Goal: Task Accomplishment & Management: Manage account settings

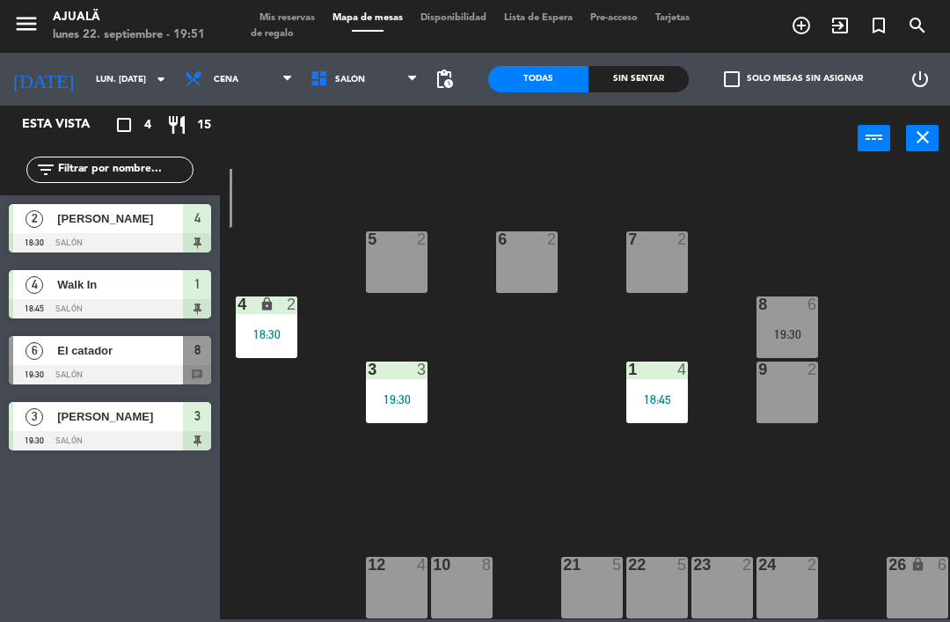
scroll to position [33, 194]
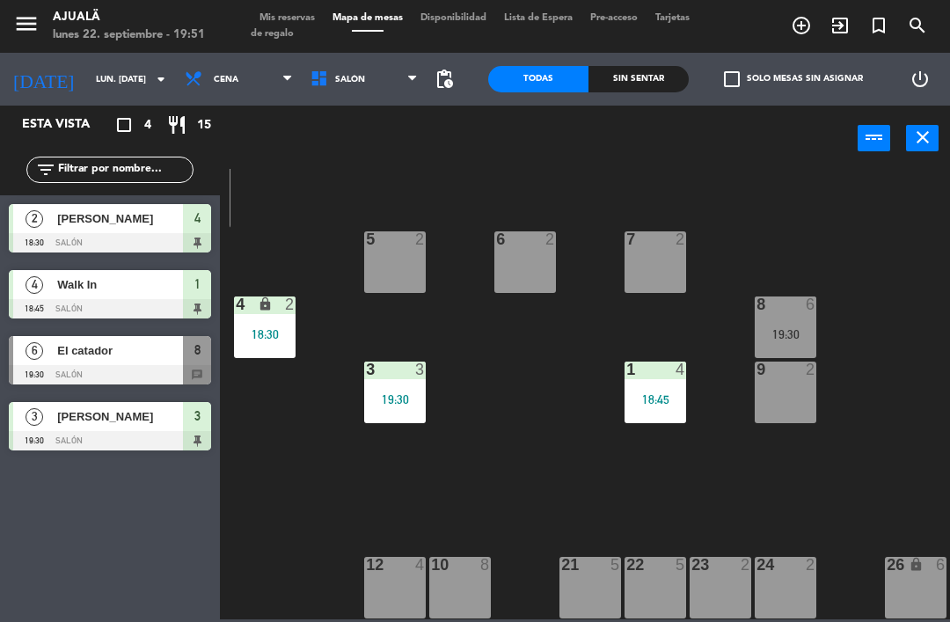
click at [631, 258] on div "7 2" at bounding box center [656, 262] width 62 height 62
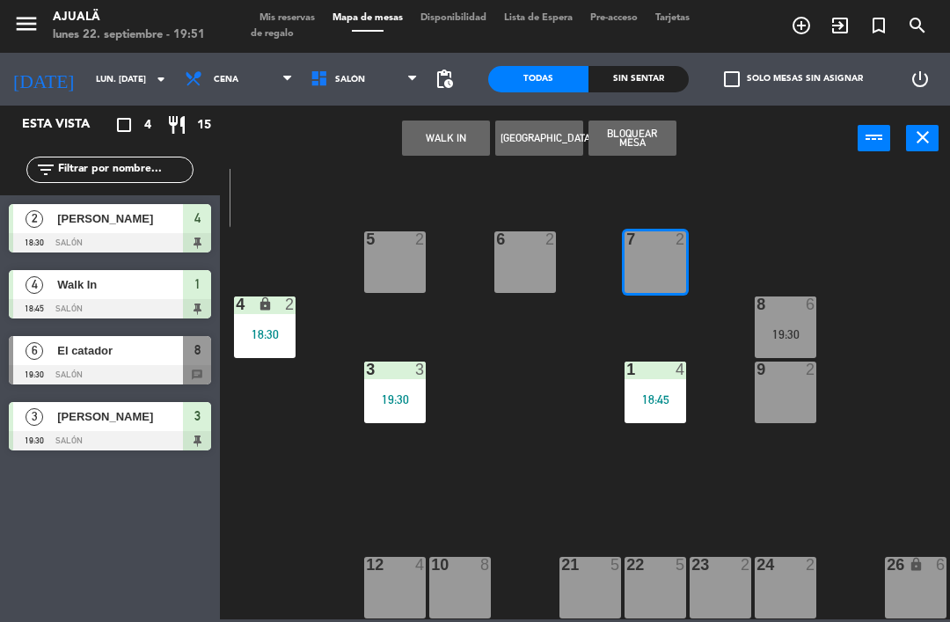
click at [462, 149] on button "WALK IN" at bounding box center [446, 138] width 88 height 35
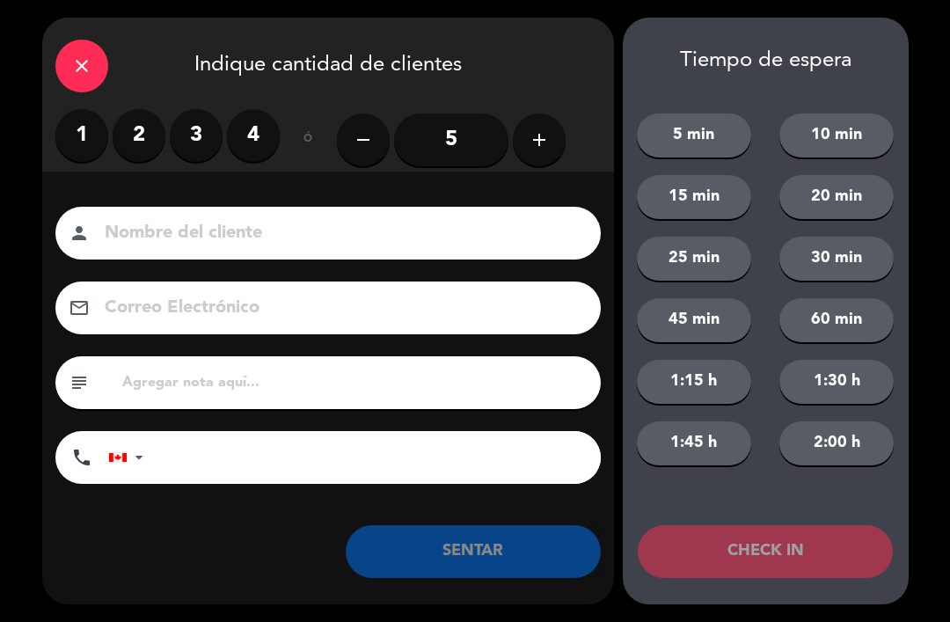
click at [134, 137] on label "2" at bounding box center [139, 135] width 53 height 53
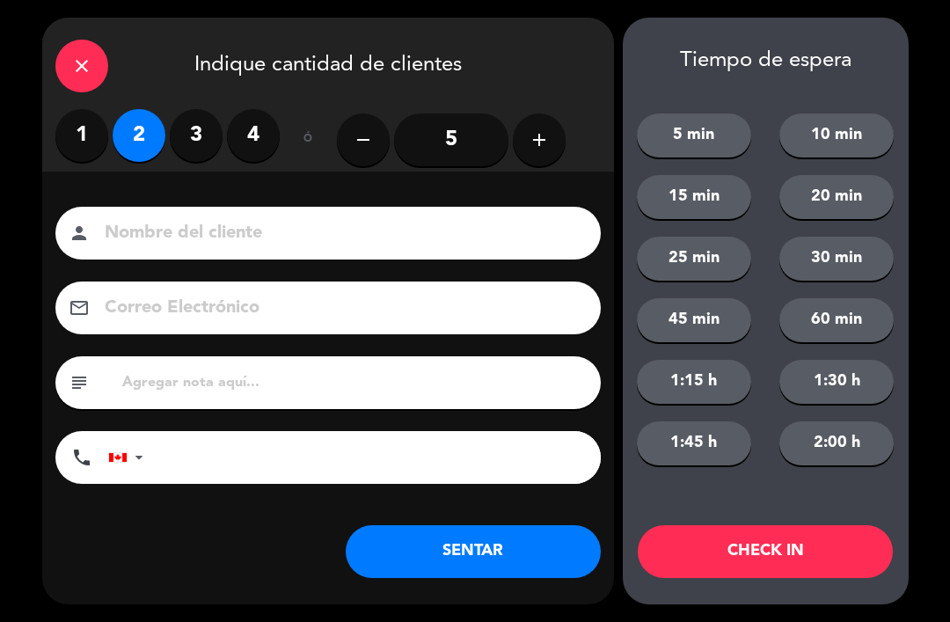
click at [434, 538] on button "SENTAR" at bounding box center [473, 551] width 255 height 53
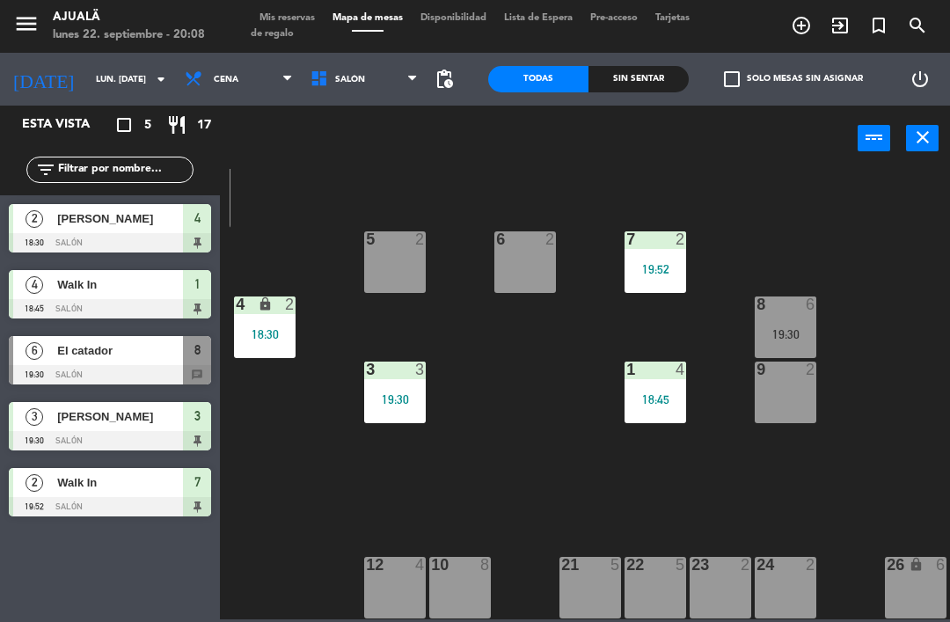
click at [120, 380] on div at bounding box center [110, 374] width 202 height 19
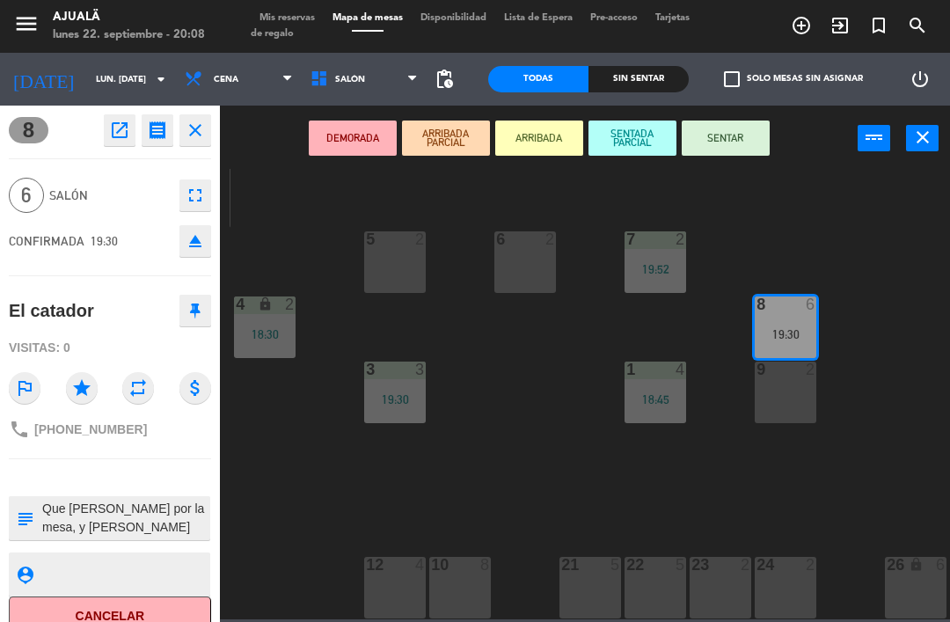
click at [729, 146] on button "SENTAR" at bounding box center [726, 138] width 88 height 35
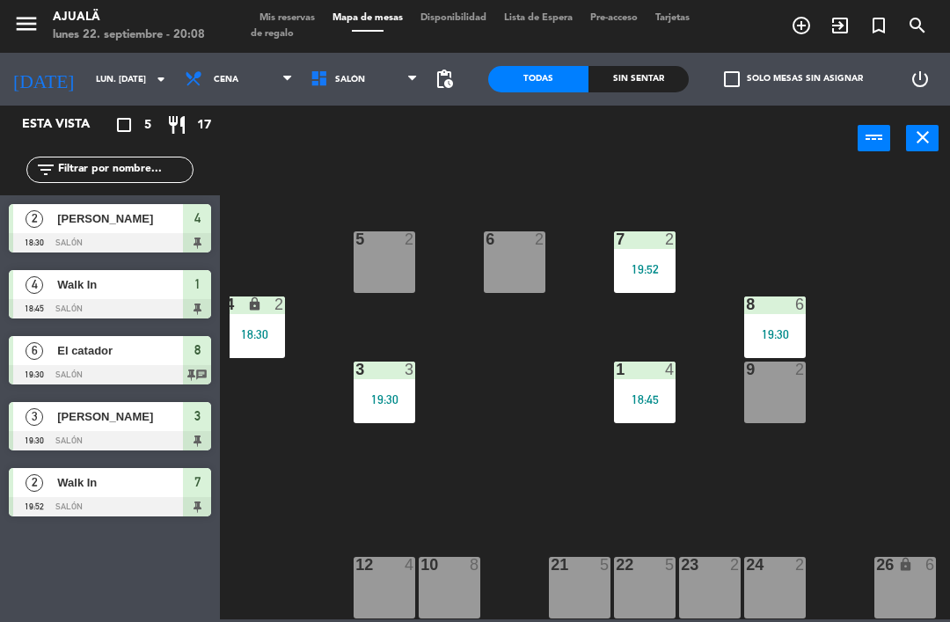
scroll to position [33, 204]
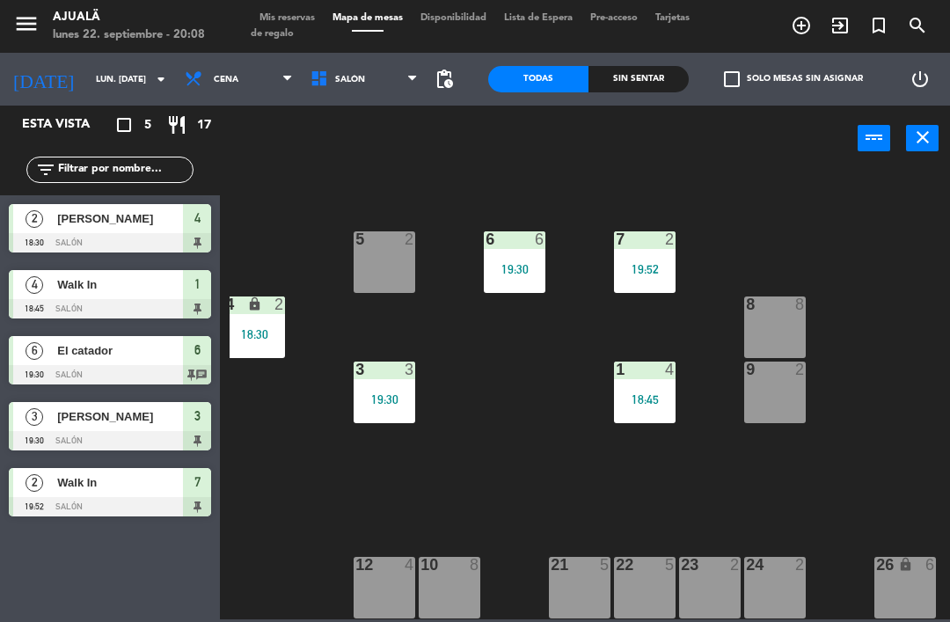
click at [765, 317] on div "8 8" at bounding box center [775, 328] width 62 height 62
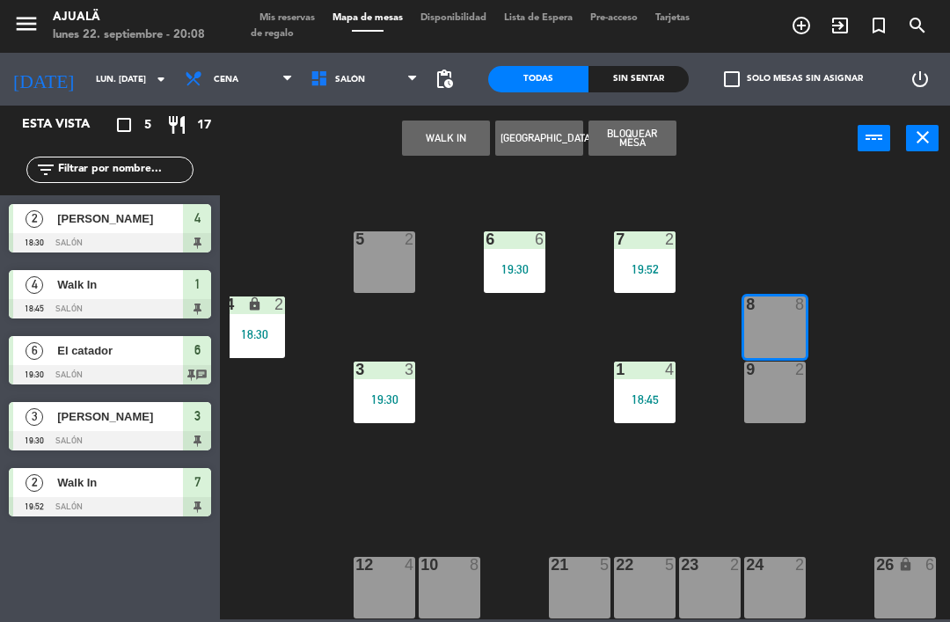
click at [443, 140] on button "WALK IN" at bounding box center [446, 138] width 88 height 35
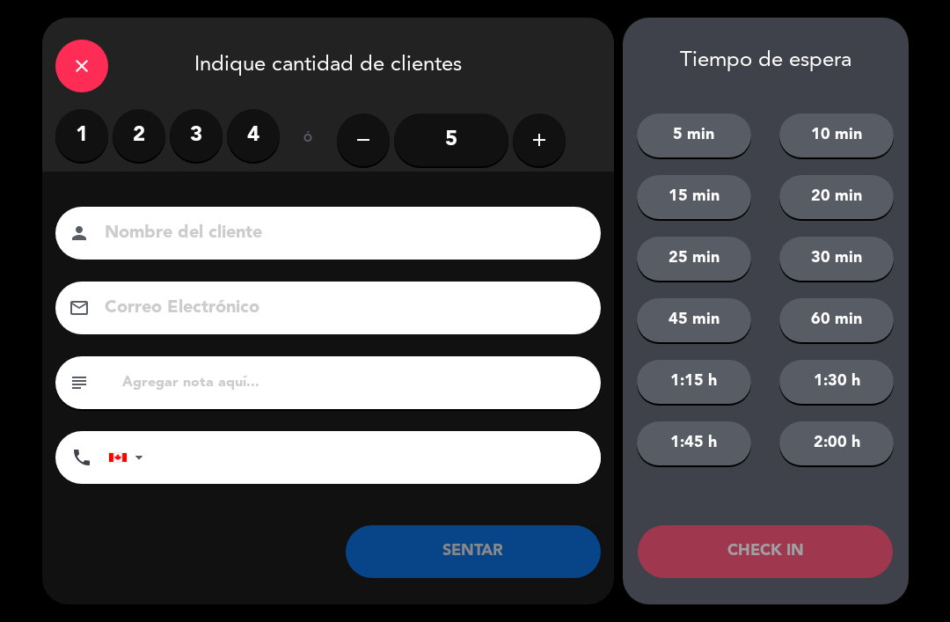
click at [150, 127] on label "2" at bounding box center [139, 135] width 53 height 53
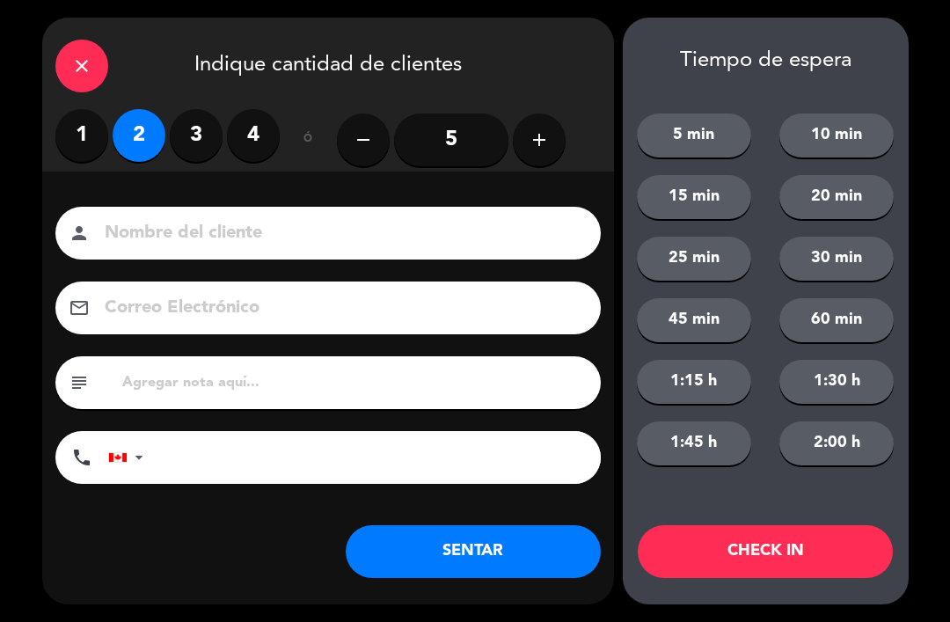
click at [420, 545] on button "SENTAR" at bounding box center [473, 551] width 255 height 53
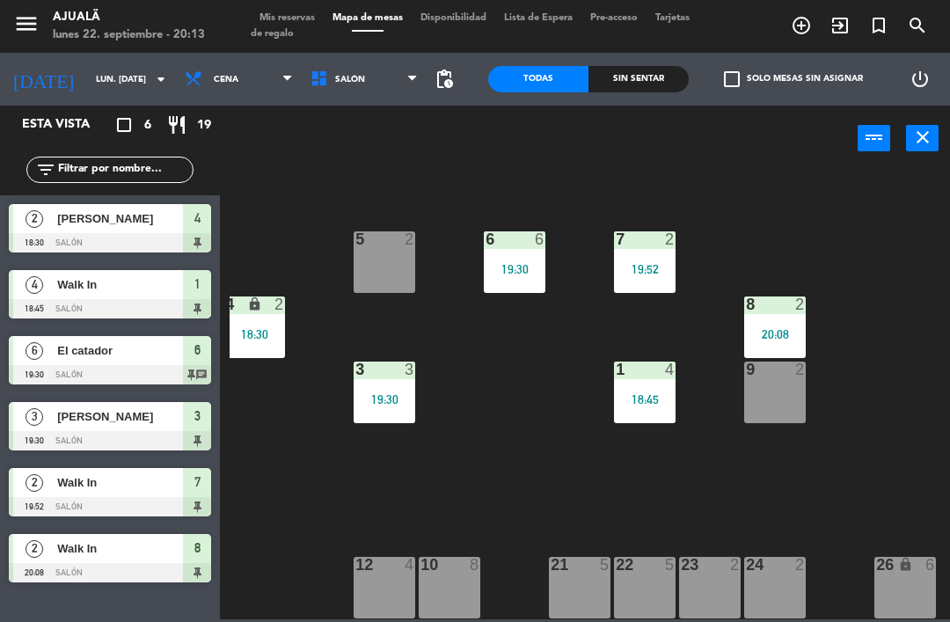
click at [87, 77] on input "lun. [DATE]" at bounding box center [147, 79] width 121 height 27
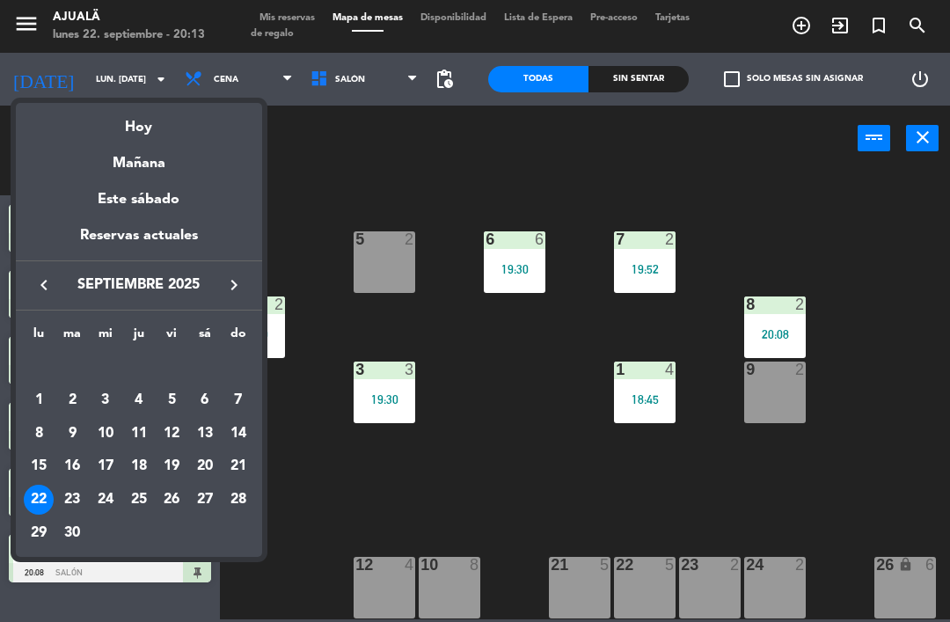
click at [77, 497] on div "23" at bounding box center [72, 500] width 30 height 30
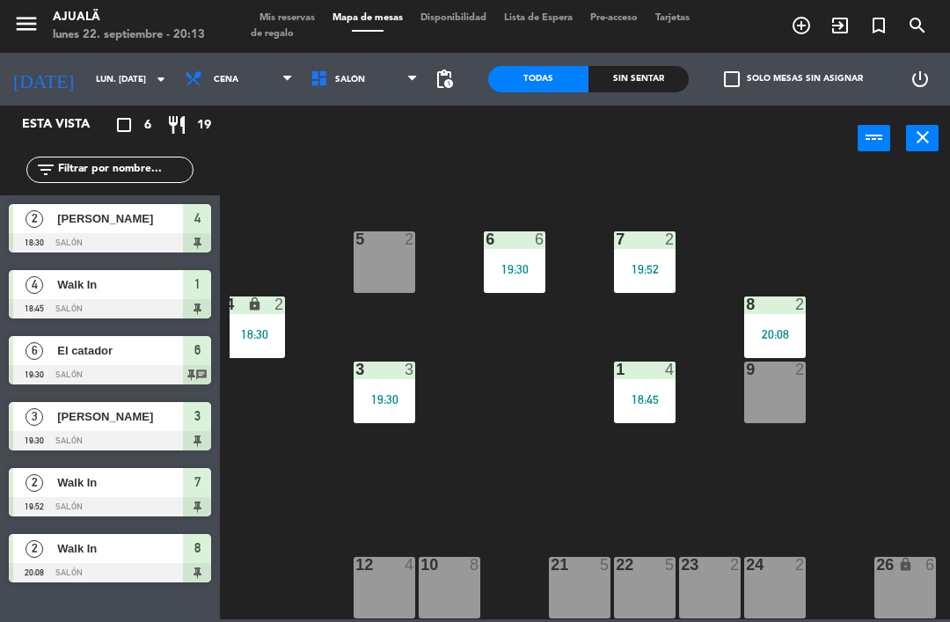
type input "[DATE] sep."
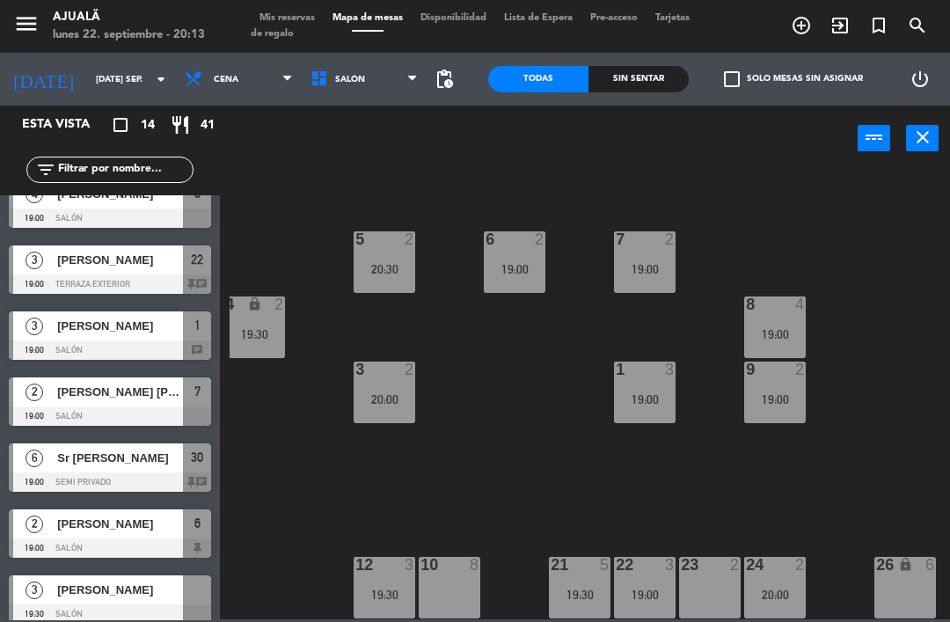
click at [707, 586] on div "23 2" at bounding box center [710, 588] width 62 height 62
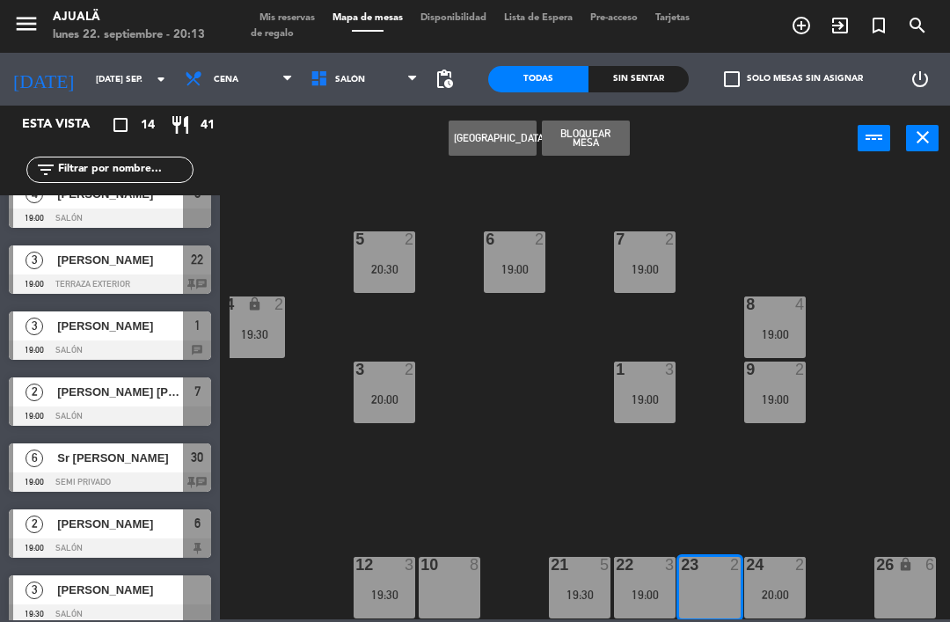
click at [496, 136] on button "[GEOGRAPHIC_DATA]" at bounding box center [493, 138] width 88 height 35
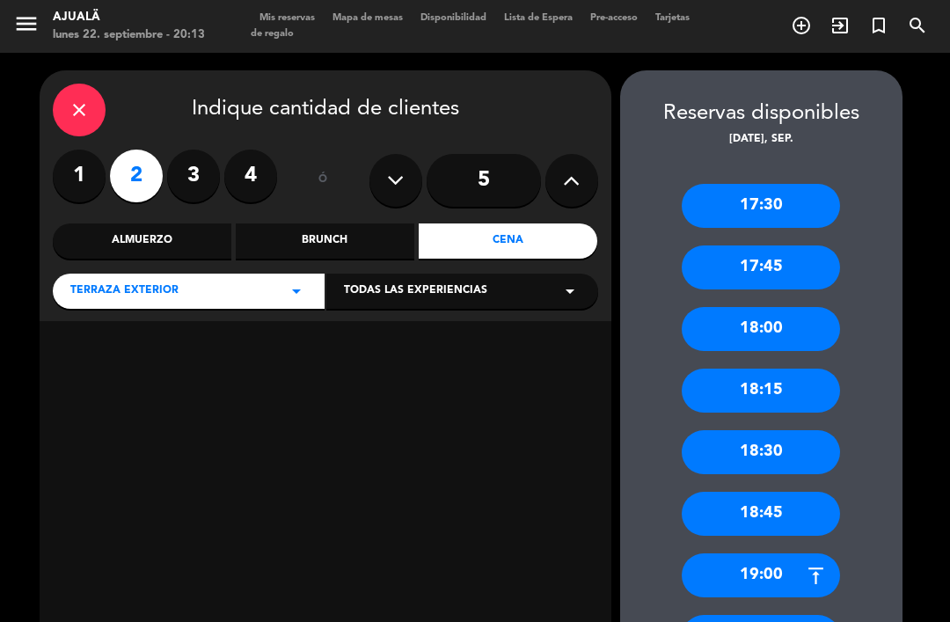
click at [181, 150] on label "3" at bounding box center [193, 176] width 53 height 53
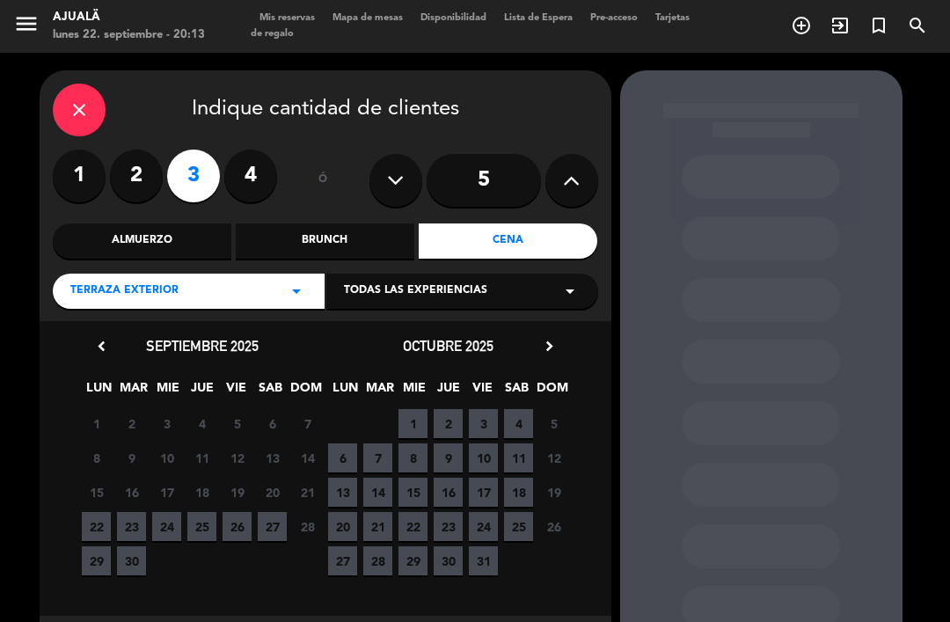
click at [137, 512] on span "23" at bounding box center [131, 526] width 29 height 29
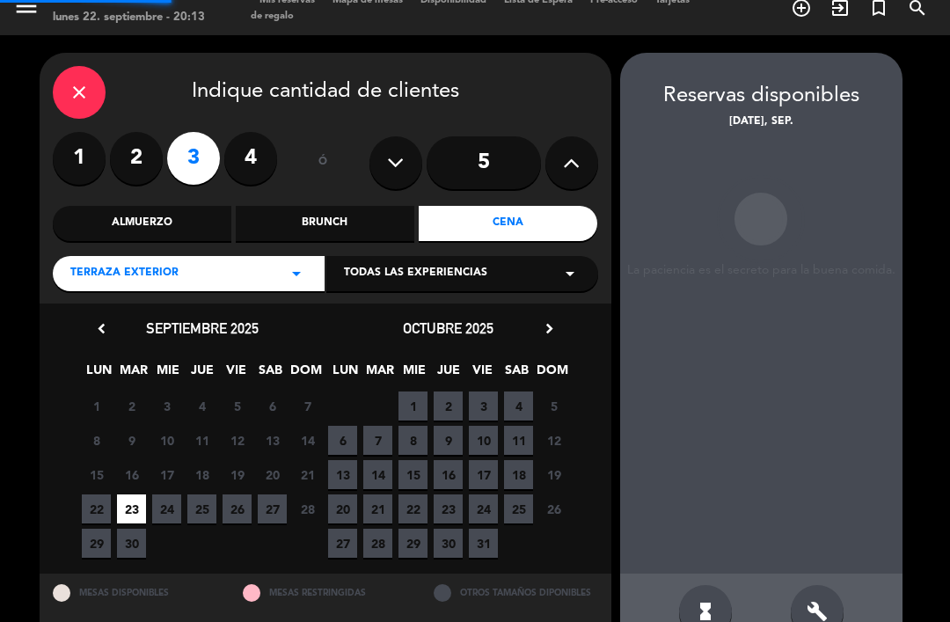
scroll to position [6, 0]
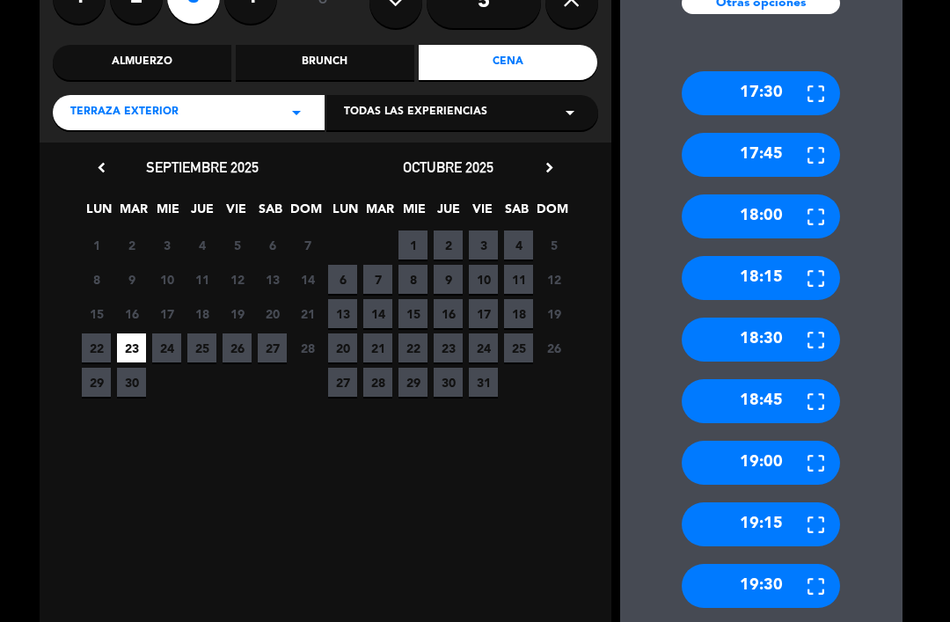
click at [775, 564] on div "19:30" at bounding box center [761, 586] width 158 height 44
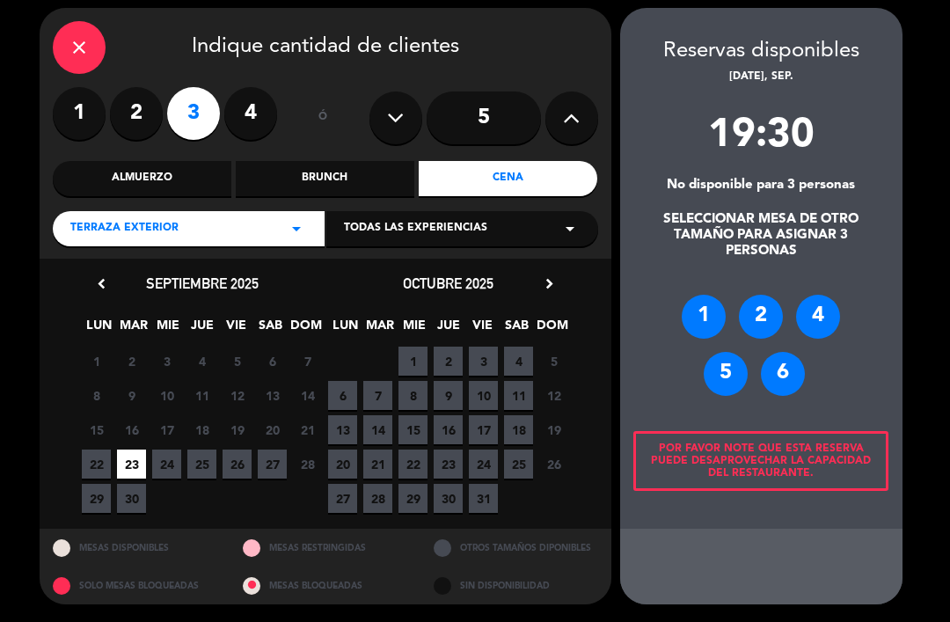
scroll to position [11, 0]
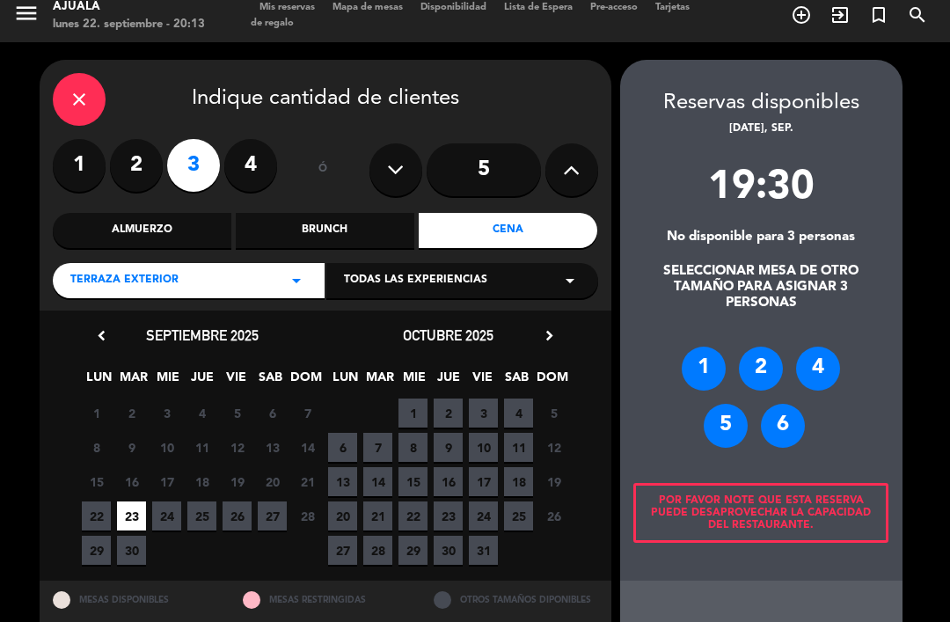
click at [819, 347] on div "4" at bounding box center [818, 369] width 44 height 44
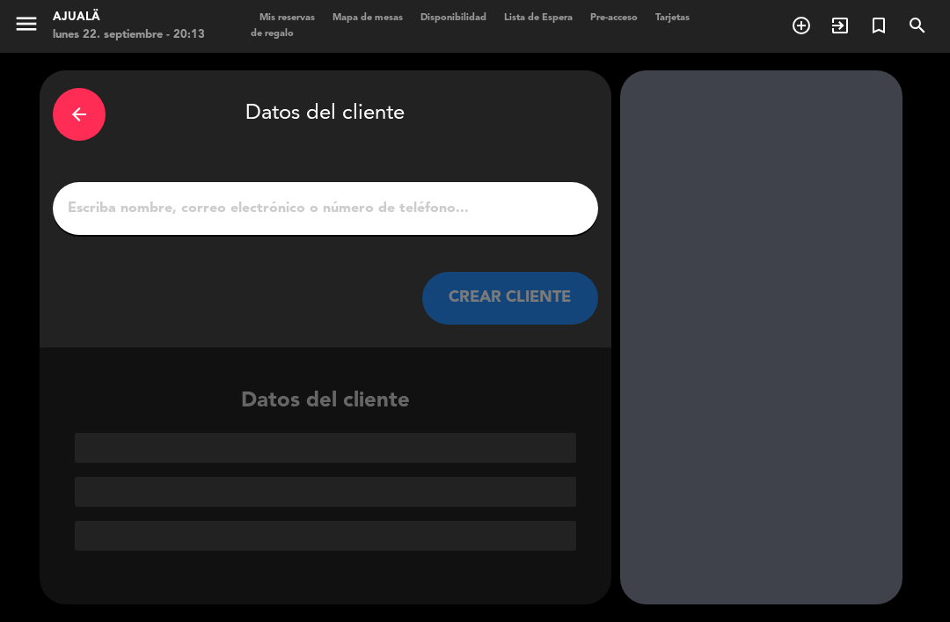
scroll to position [0, 0]
click at [451, 196] on input "1" at bounding box center [325, 208] width 519 height 25
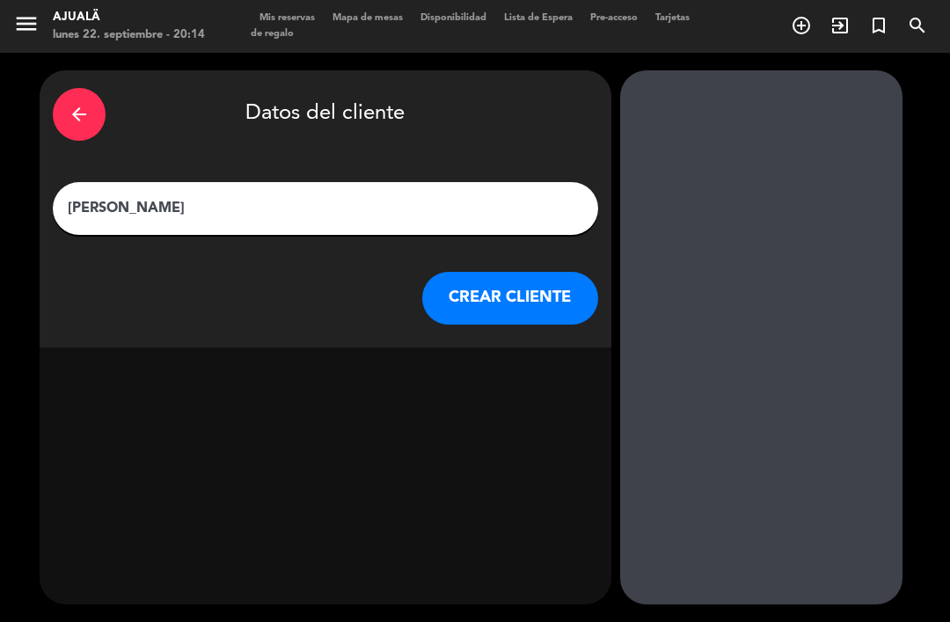
type input "[PERSON_NAME]"
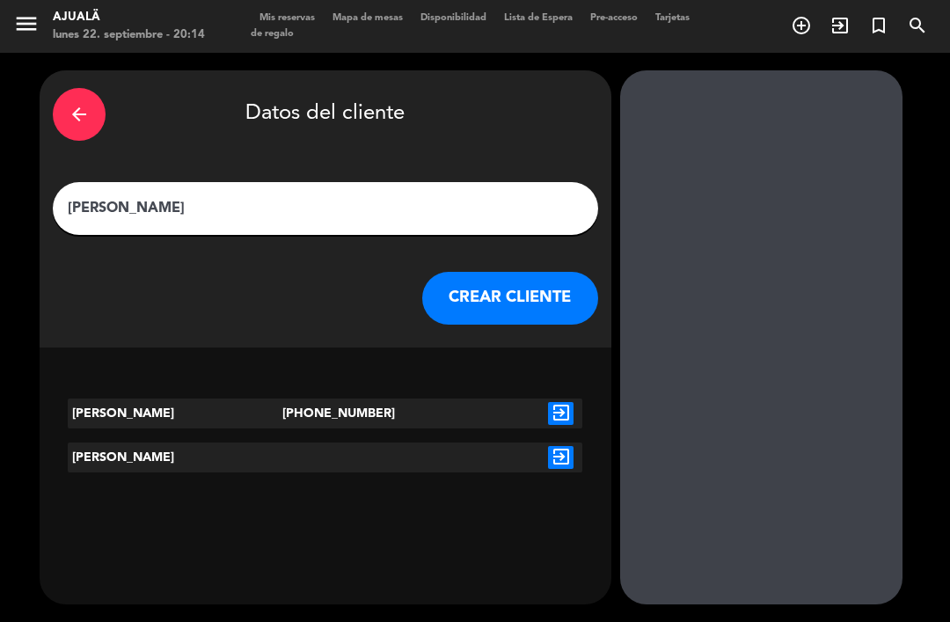
click at [497, 272] on button "CREAR CLIENTE" at bounding box center [510, 298] width 176 height 53
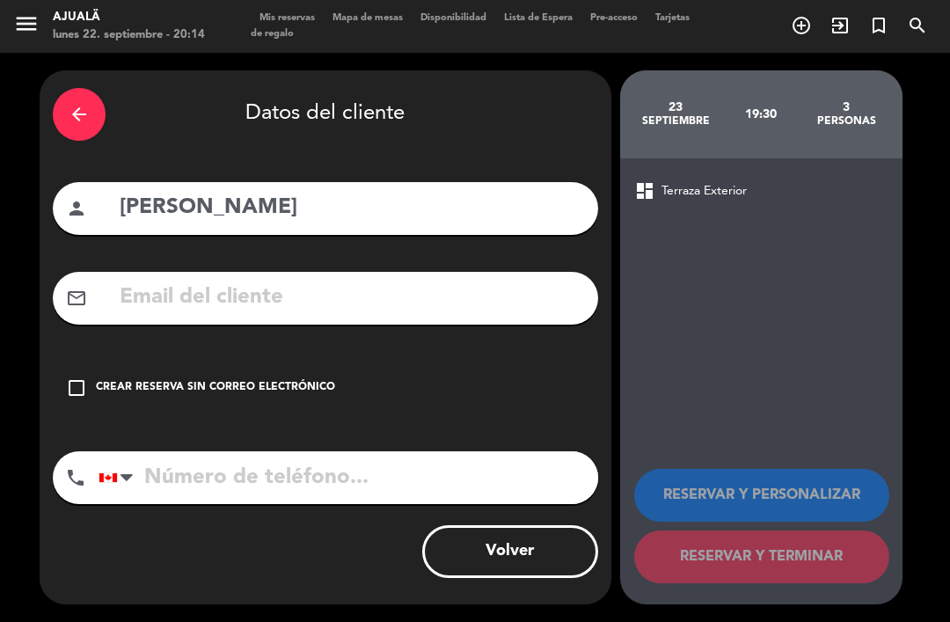
click at [384, 280] on input "text" at bounding box center [351, 298] width 467 height 36
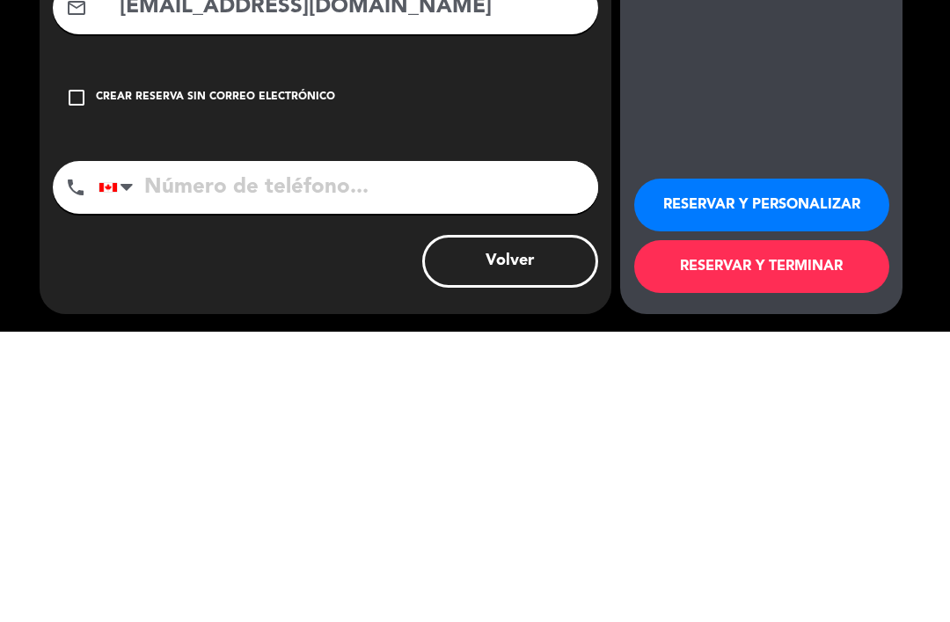
type input "[EMAIL_ADDRESS][DOMAIN_NAME]"
click at [506, 451] on input "tel" at bounding box center [349, 477] width 500 height 53
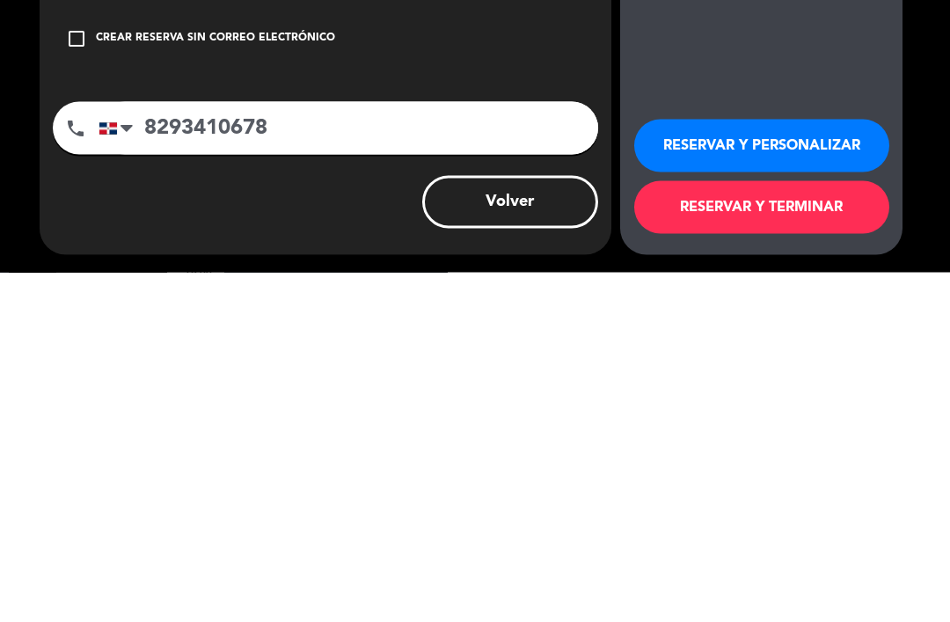
type input "8293410678"
click at [751, 531] on button "RESERVAR Y TERMINAR" at bounding box center [761, 557] width 255 height 53
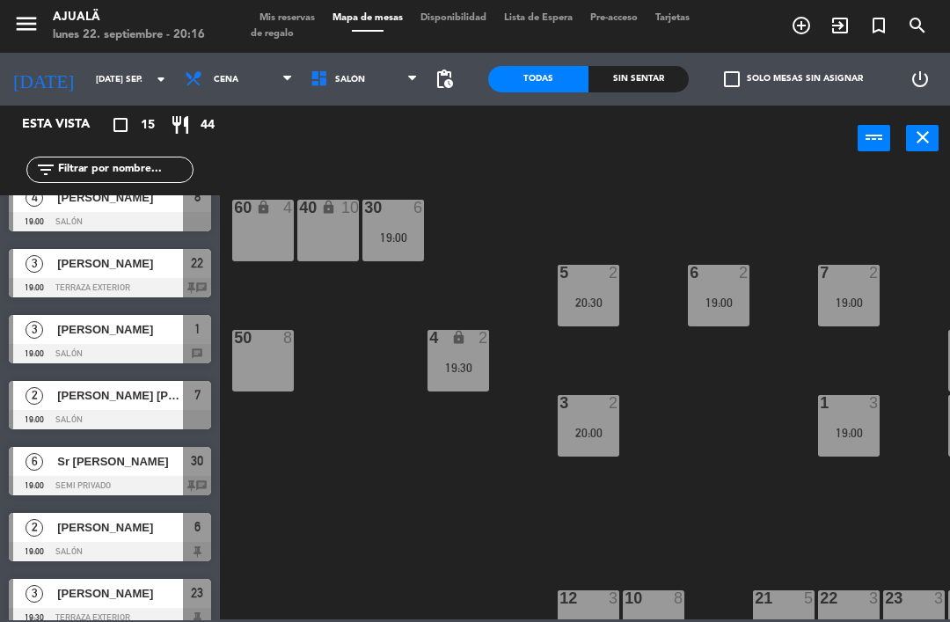
scroll to position [90, 0]
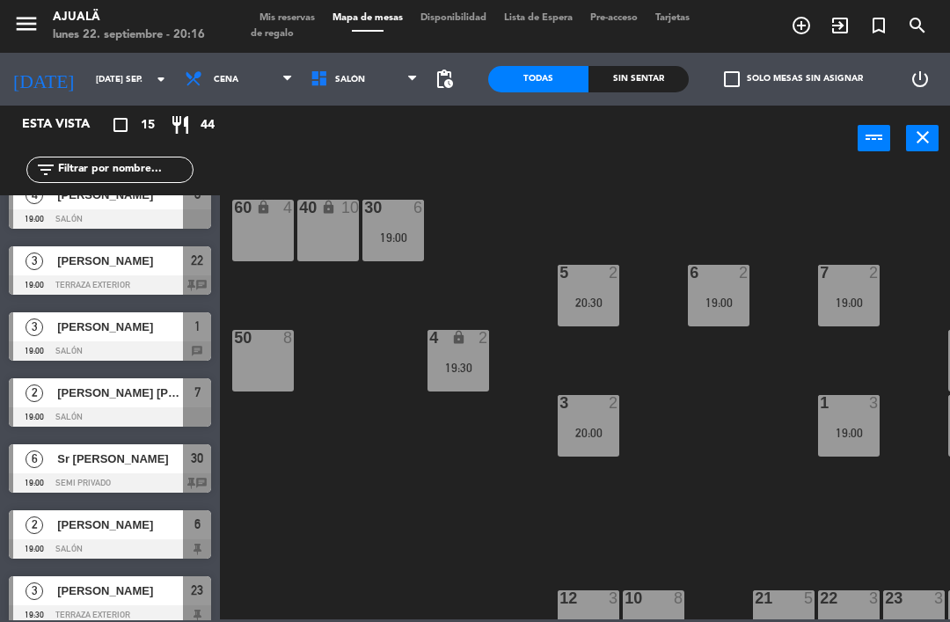
click at [135, 341] on div at bounding box center [110, 350] width 202 height 19
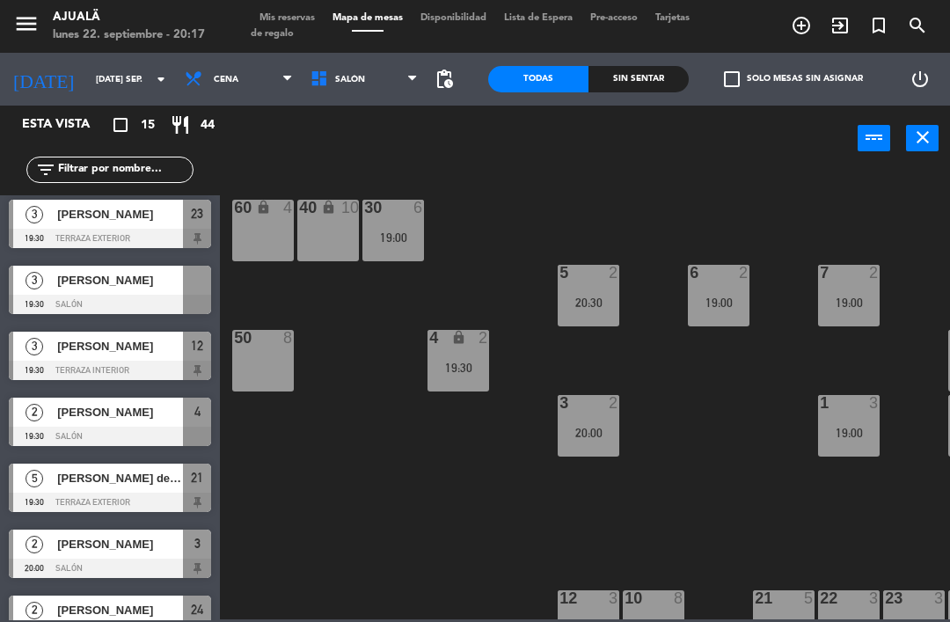
scroll to position [455, 0]
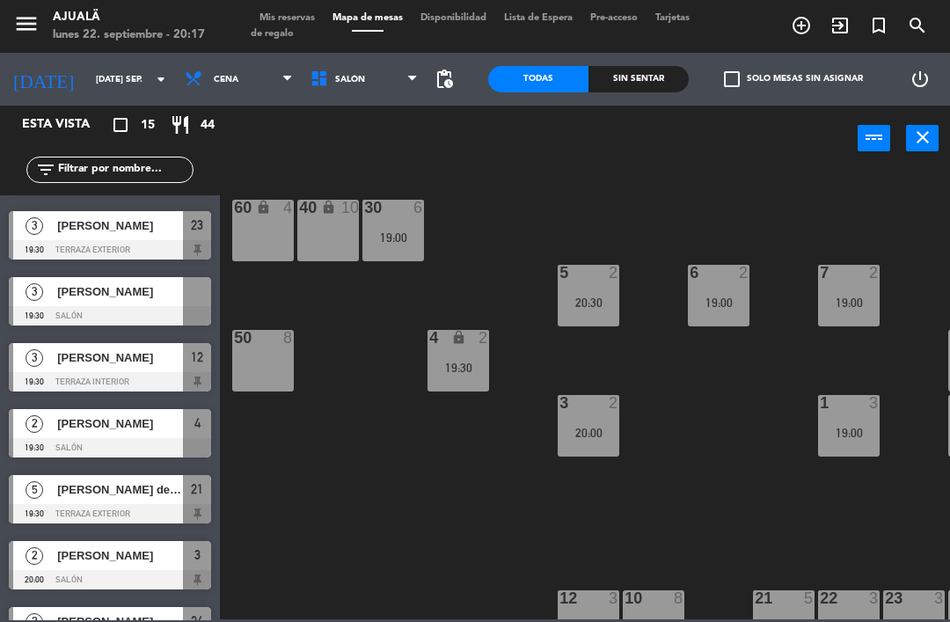
click at [151, 365] on span "[PERSON_NAME]" at bounding box center [120, 357] width 126 height 18
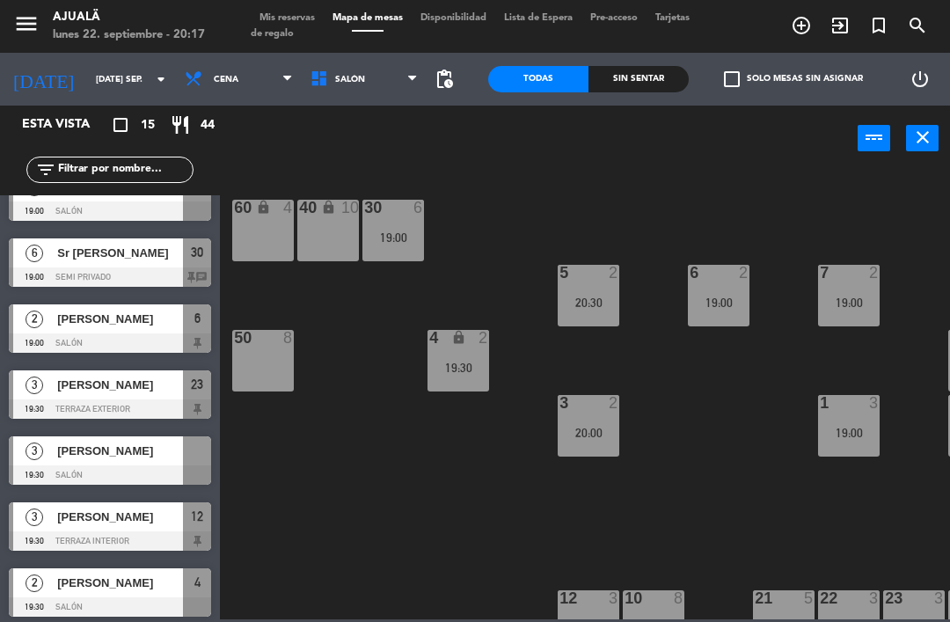
scroll to position [381, 0]
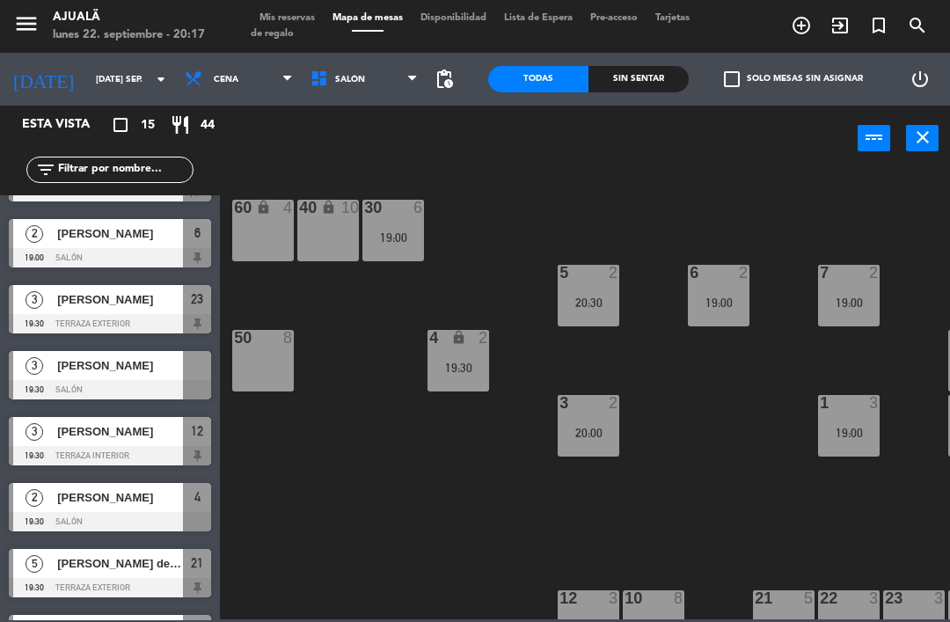
click at [173, 363] on span "[PERSON_NAME]" at bounding box center [120, 365] width 126 height 18
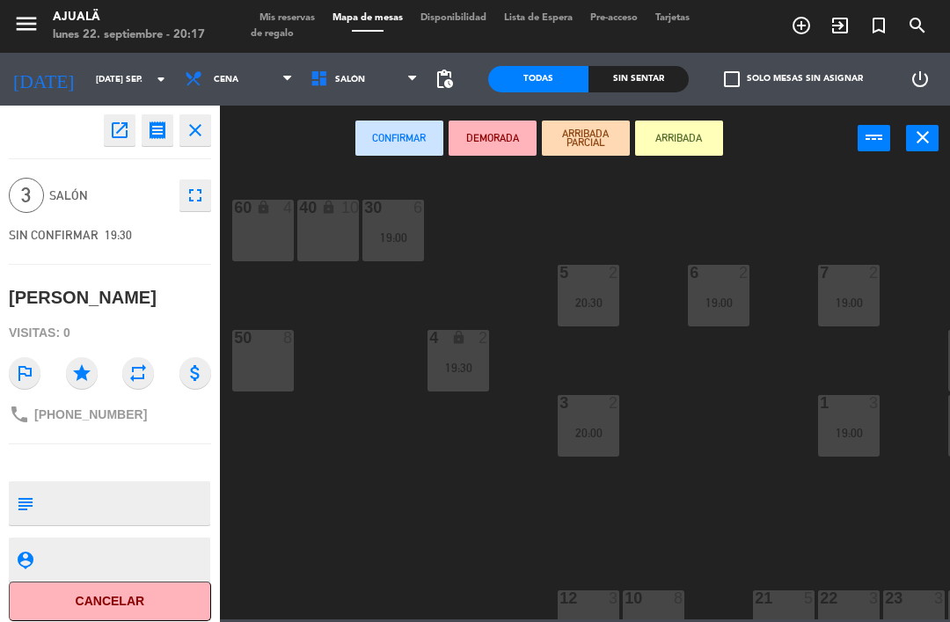
click at [165, 588] on button "Cancelar" at bounding box center [110, 602] width 202 height 40
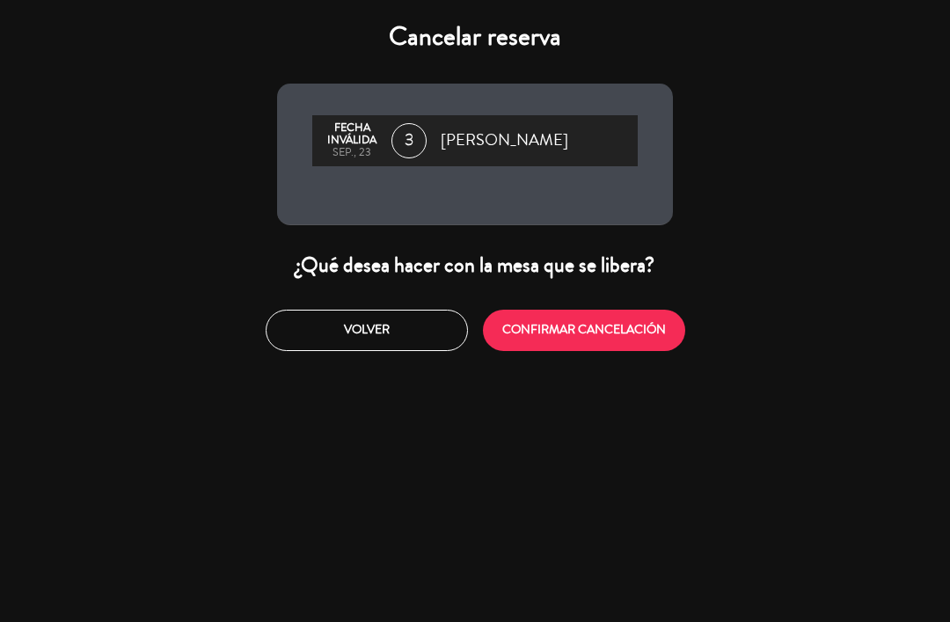
click at [588, 333] on button "CONFIRMAR CANCELACIÓN" at bounding box center [584, 330] width 202 height 41
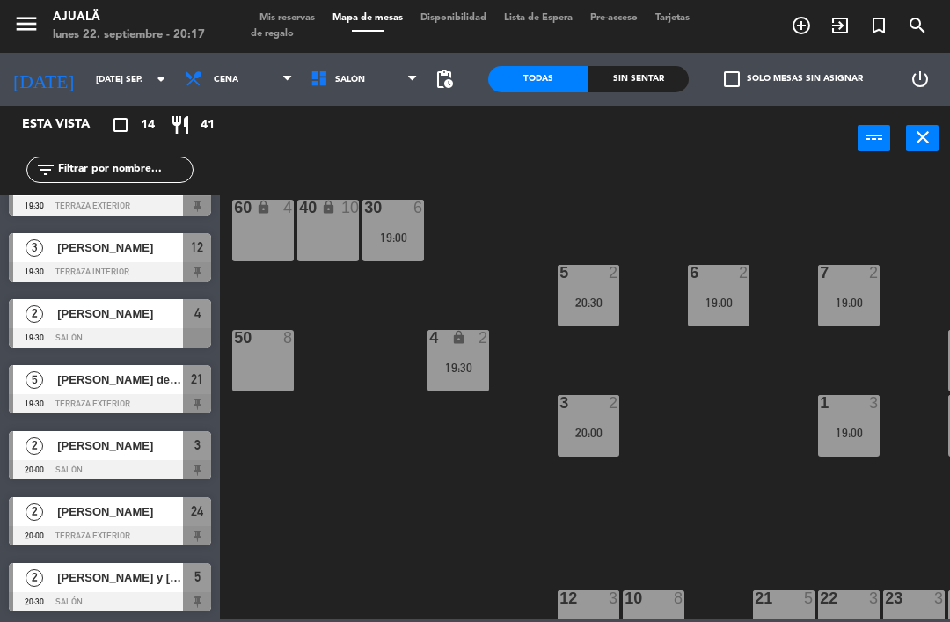
scroll to position [499, 0]
click at [125, 573] on span "[PERSON_NAME] y [PERSON_NAME]" at bounding box center [120, 577] width 126 height 18
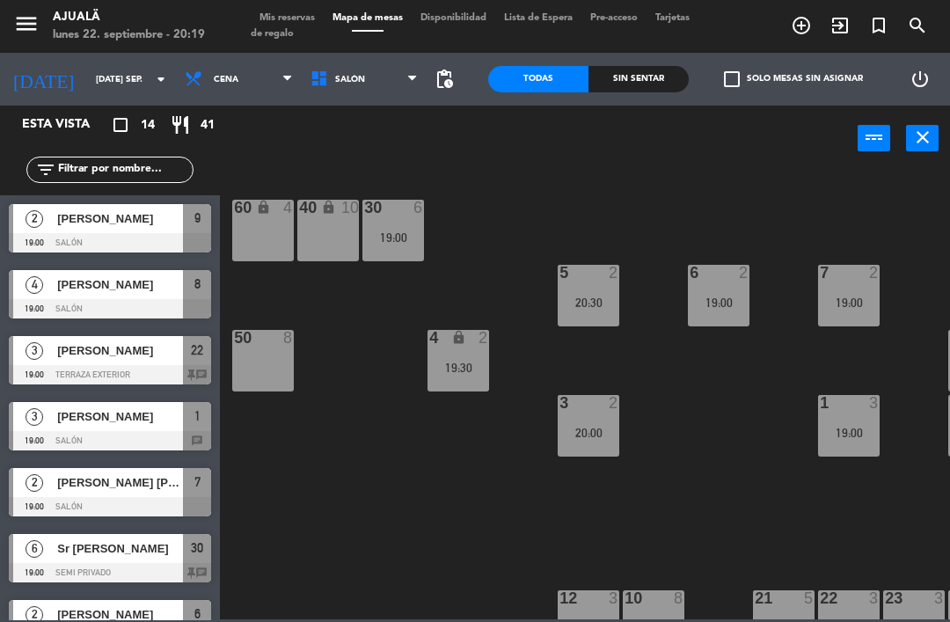
scroll to position [265, 0]
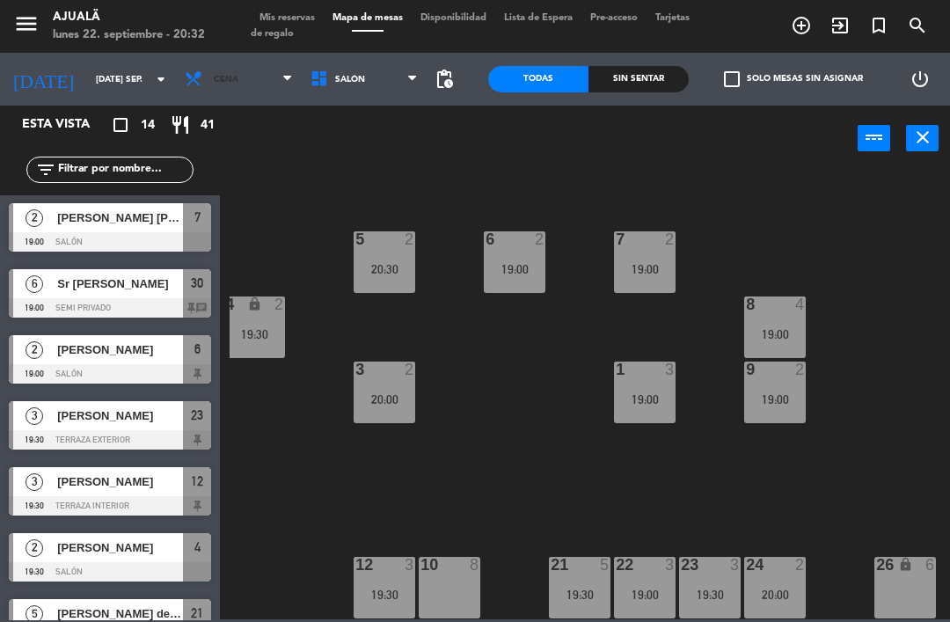
click at [214, 80] on span "Cena" at bounding box center [226, 80] width 25 height 10
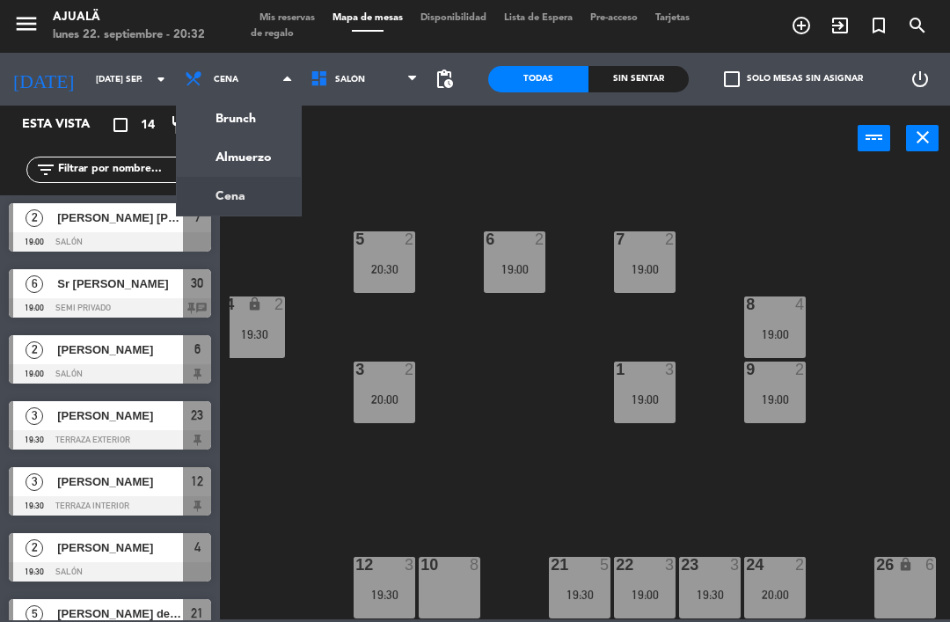
click at [311, 356] on div "30 6 19:00 40 lock 10 60 lock 4 5 2 20:30 6 2 19:00 7 2 19:00 4 lock 2 19:30 8 …" at bounding box center [590, 394] width 721 height 450
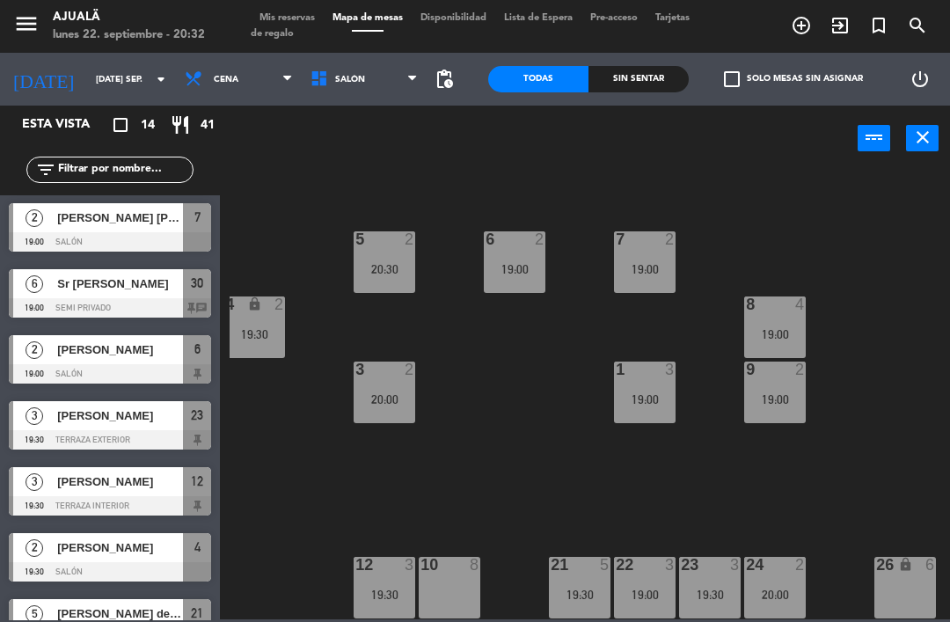
click at [88, 72] on input "[DATE] sep." at bounding box center [147, 79] width 121 height 27
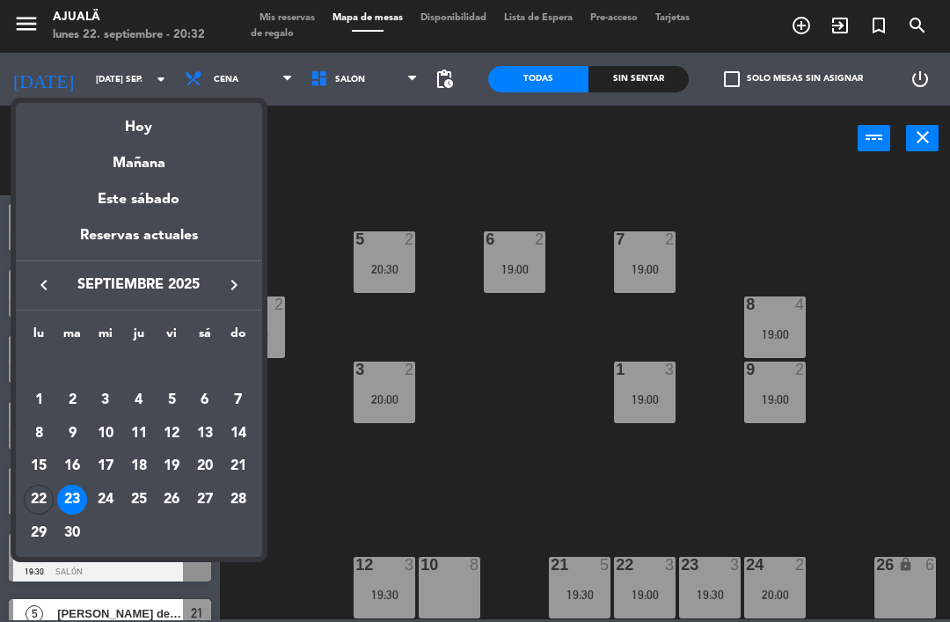
click at [35, 492] on div "22" at bounding box center [39, 500] width 30 height 30
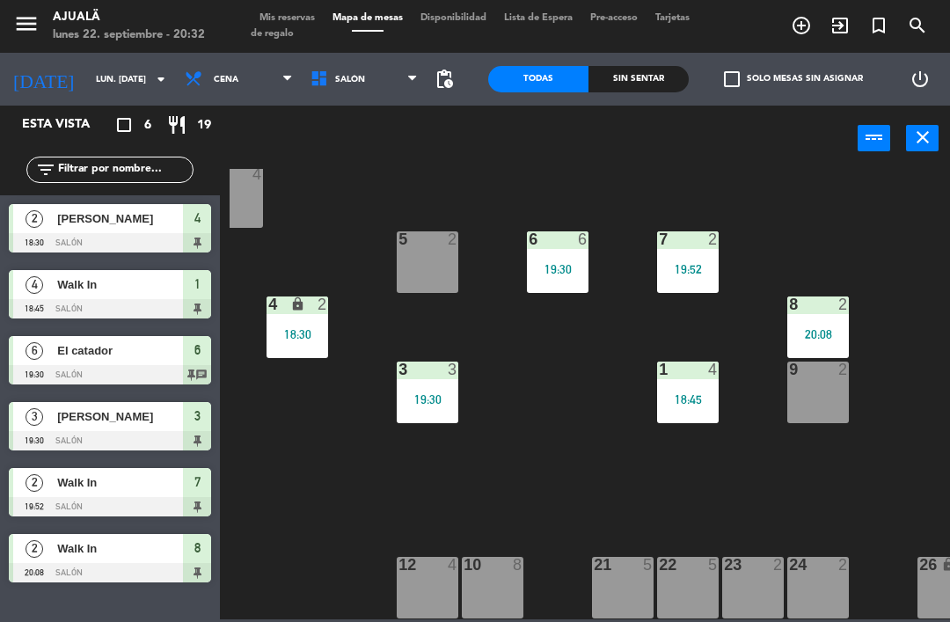
scroll to position [33, 162]
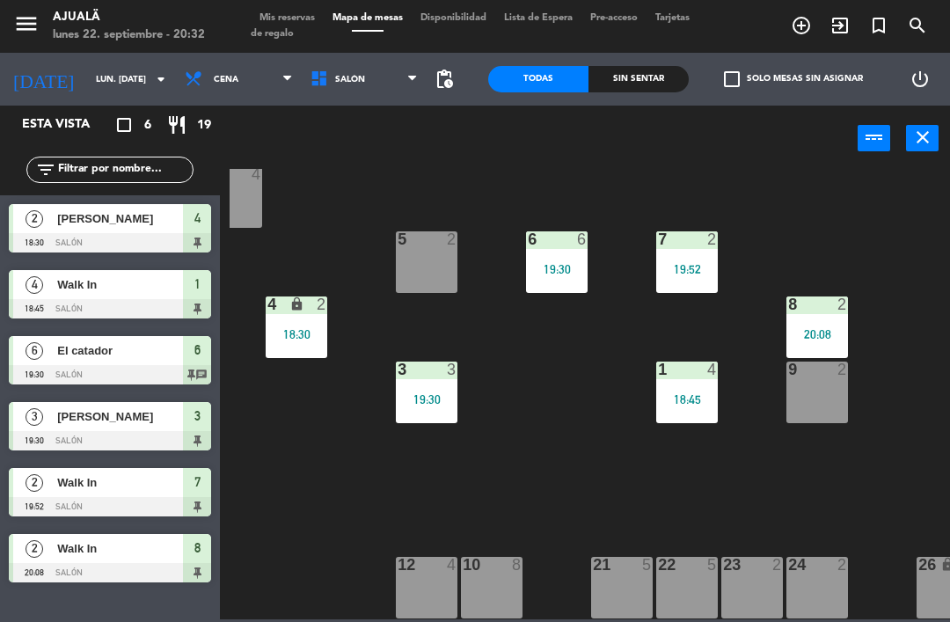
click at [435, 575] on div "12 4" at bounding box center [427, 566] width 62 height 18
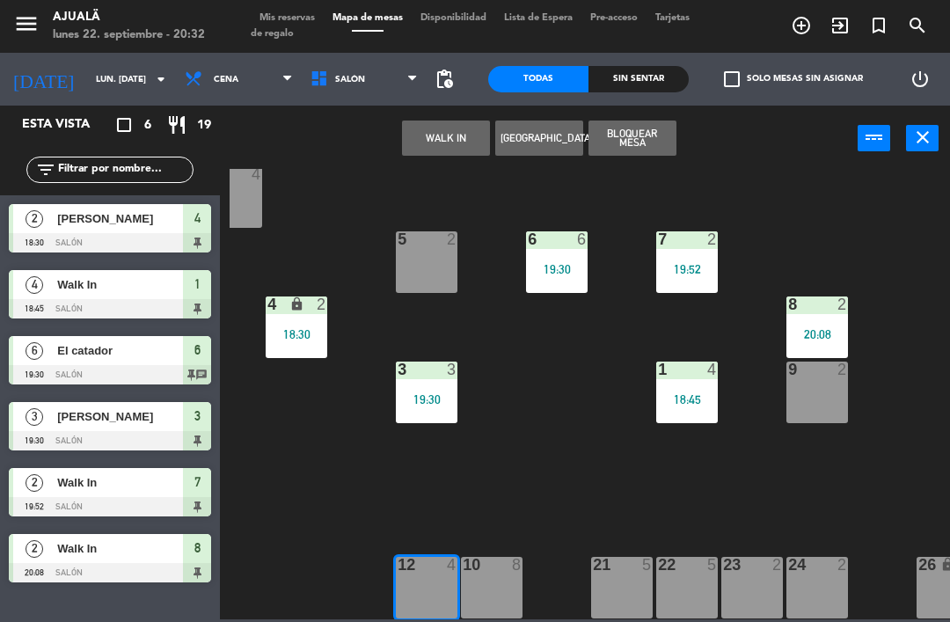
click at [463, 135] on button "WALK IN" at bounding box center [446, 138] width 88 height 35
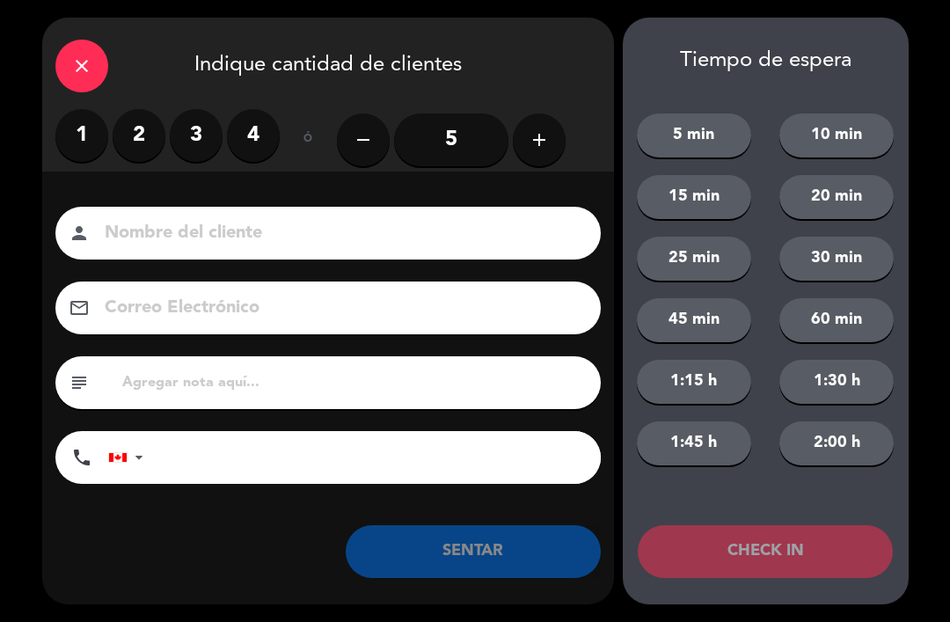
click at [249, 123] on label "4" at bounding box center [253, 135] width 53 height 53
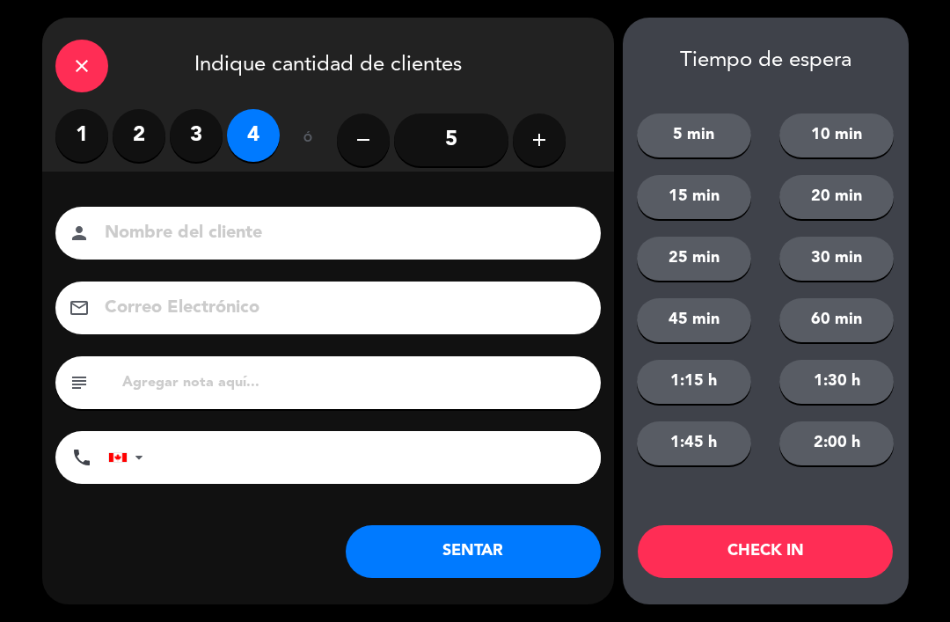
click at [484, 551] on button "SENTAR" at bounding box center [473, 551] width 255 height 53
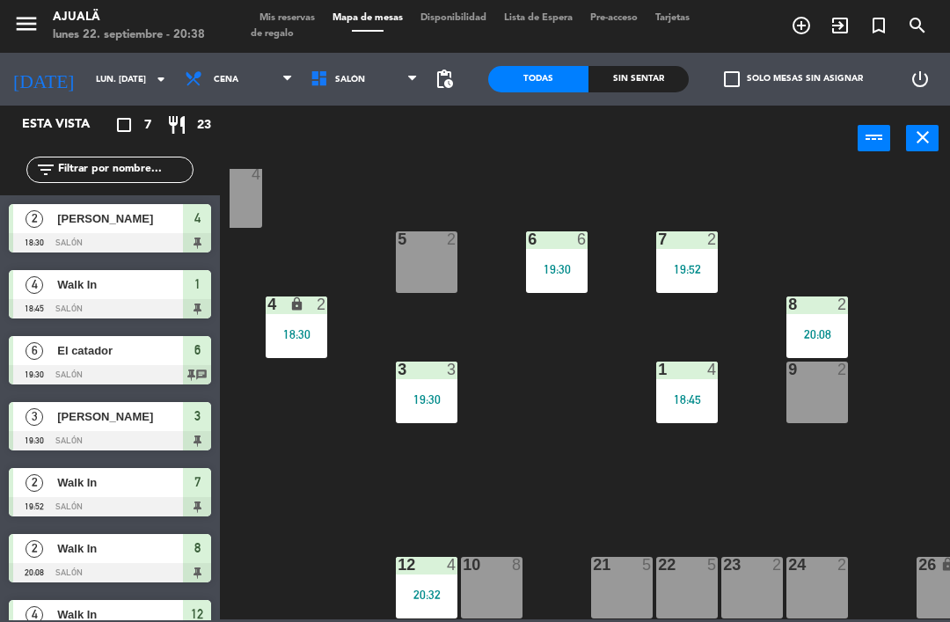
click at [95, 90] on input "lun. [DATE]" at bounding box center [147, 79] width 121 height 27
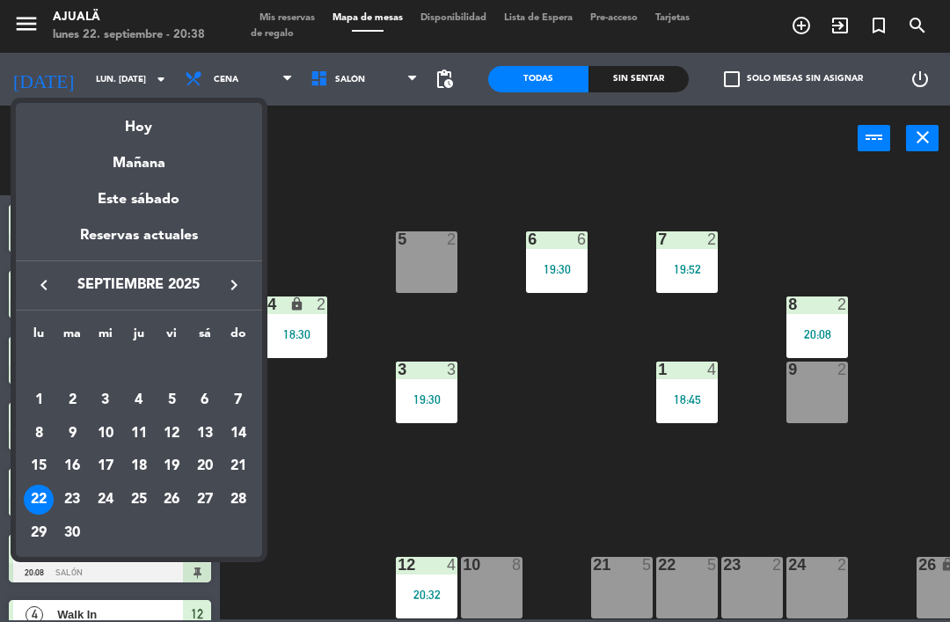
click at [102, 499] on div "24" at bounding box center [106, 500] width 30 height 30
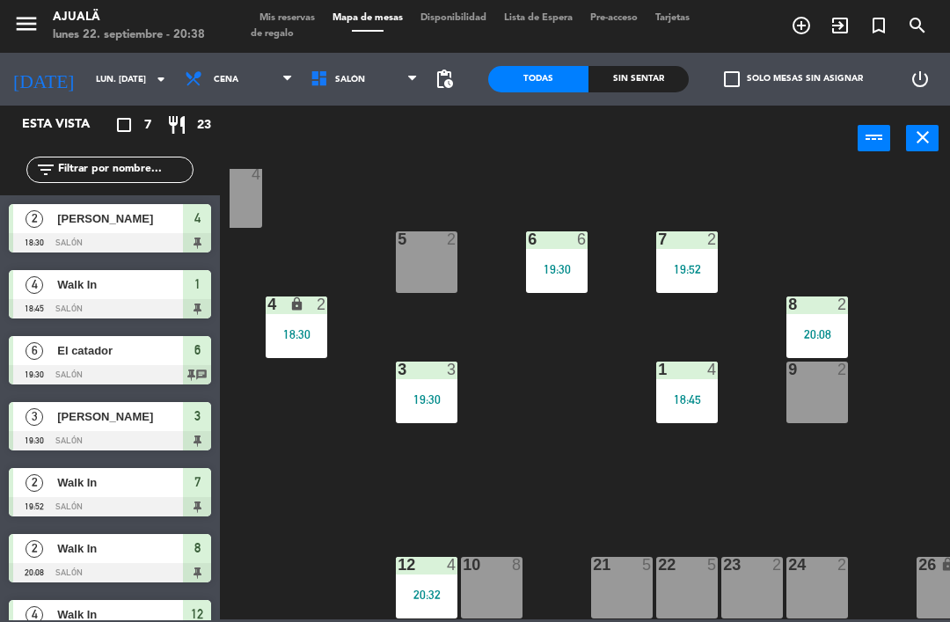
type input "mié. [DATE]"
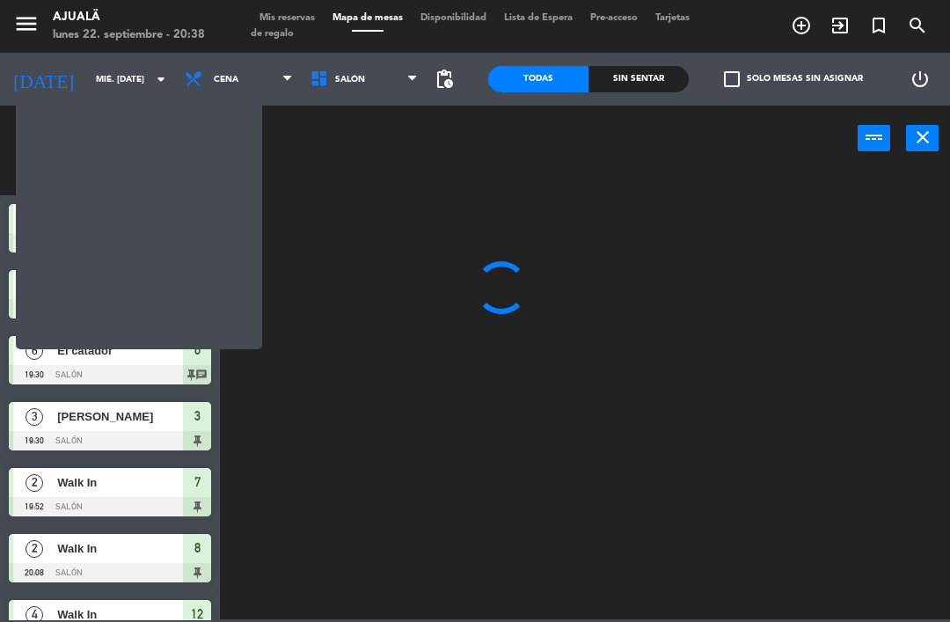
scroll to position [0, 0]
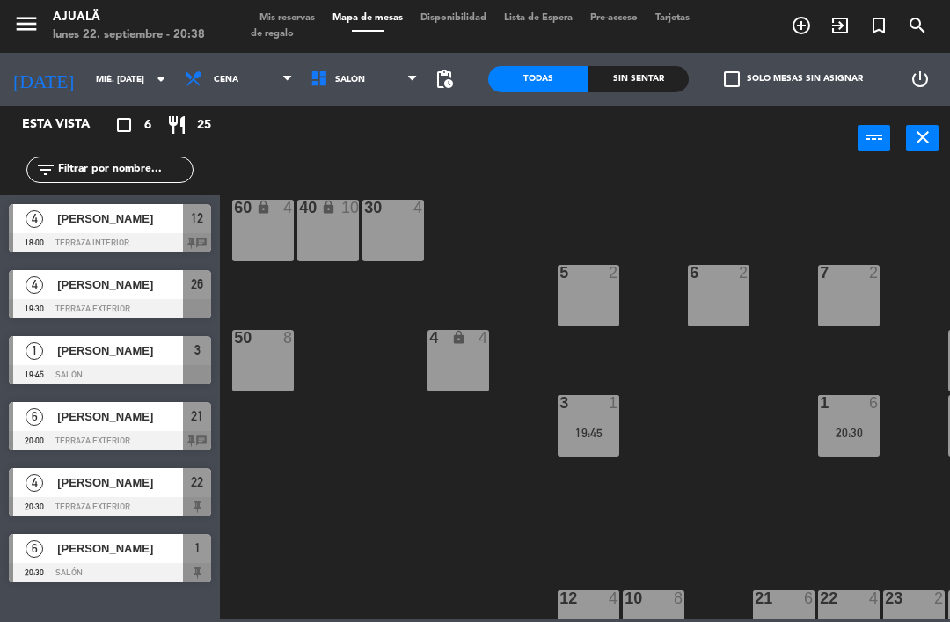
click at [150, 295] on div "[PERSON_NAME]" at bounding box center [119, 284] width 128 height 29
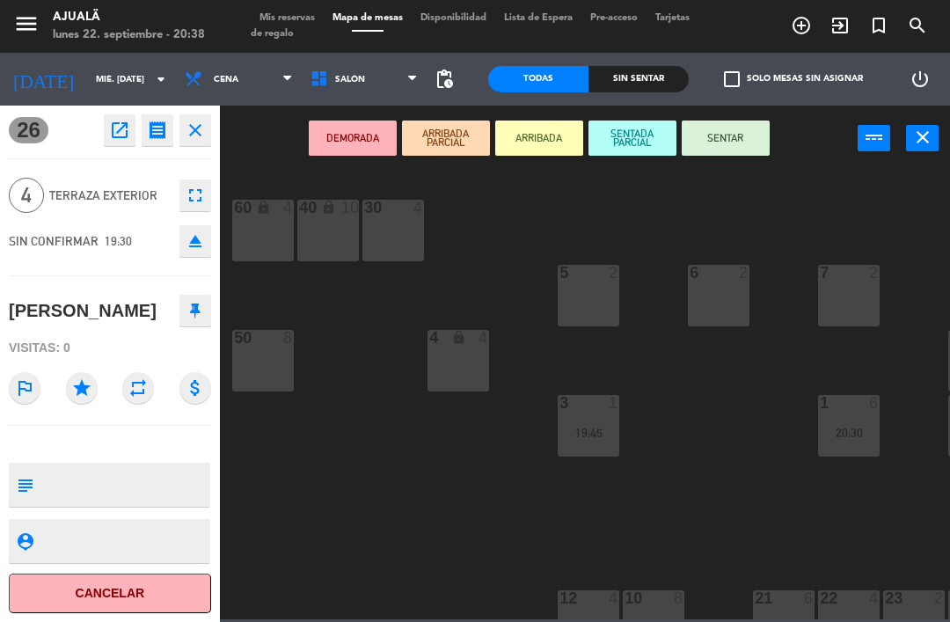
click at [107, 128] on button "open_in_new" at bounding box center [120, 130] width 32 height 32
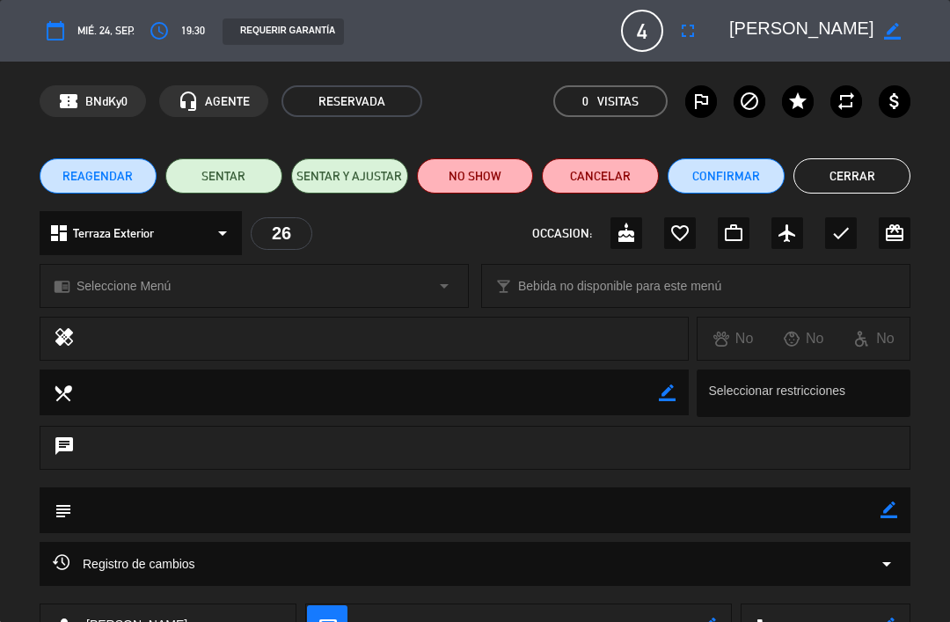
click at [676, 46] on button "fullscreen" at bounding box center [688, 31] width 32 height 32
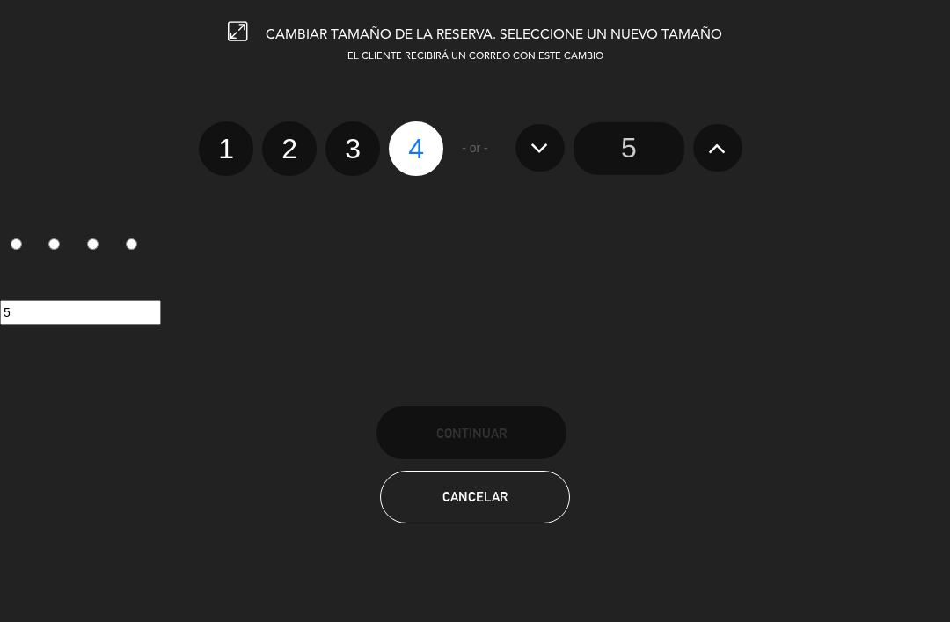
click at [299, 144] on label "2" at bounding box center [289, 148] width 55 height 55
click at [293, 139] on input "2" at bounding box center [287, 133] width 11 height 11
radio input "true"
radio input "false"
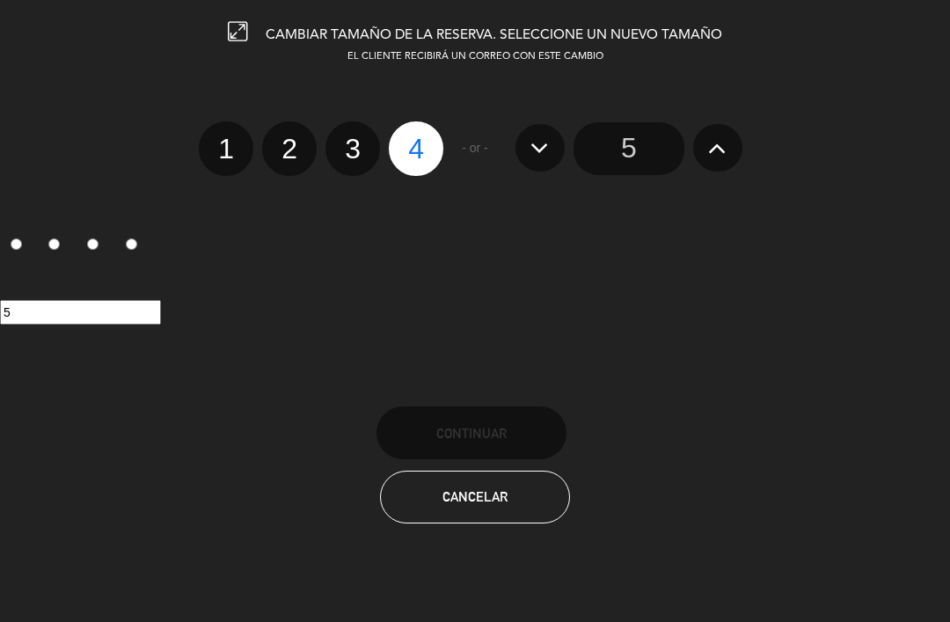
radio input "false"
radio input "true"
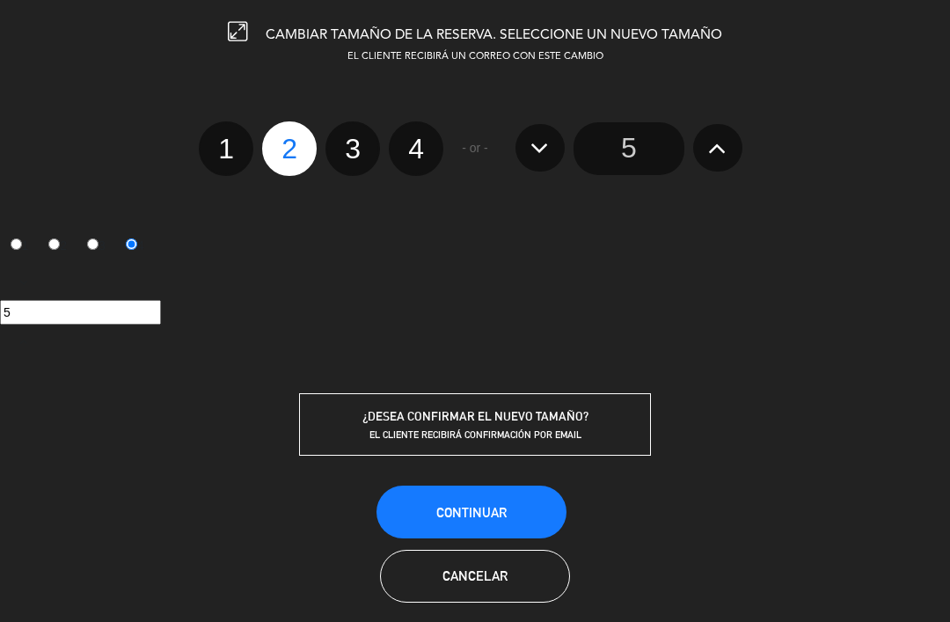
click at [472, 509] on span "Continuar" at bounding box center [471, 512] width 70 height 15
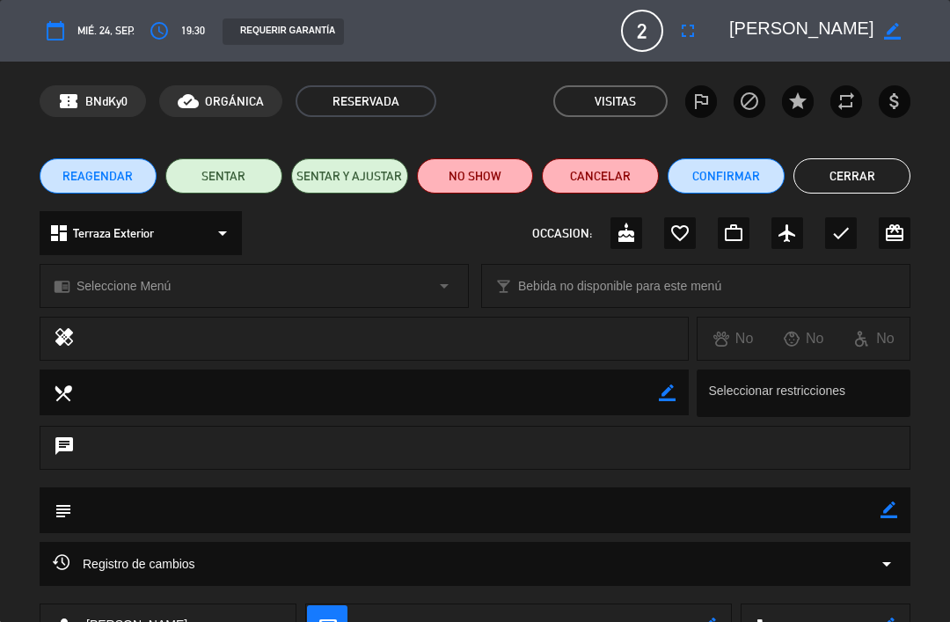
click at [852, 158] on button "Cerrar" at bounding box center [852, 175] width 117 height 35
